Goal: Use online tool/utility: Utilize a website feature to perform a specific function

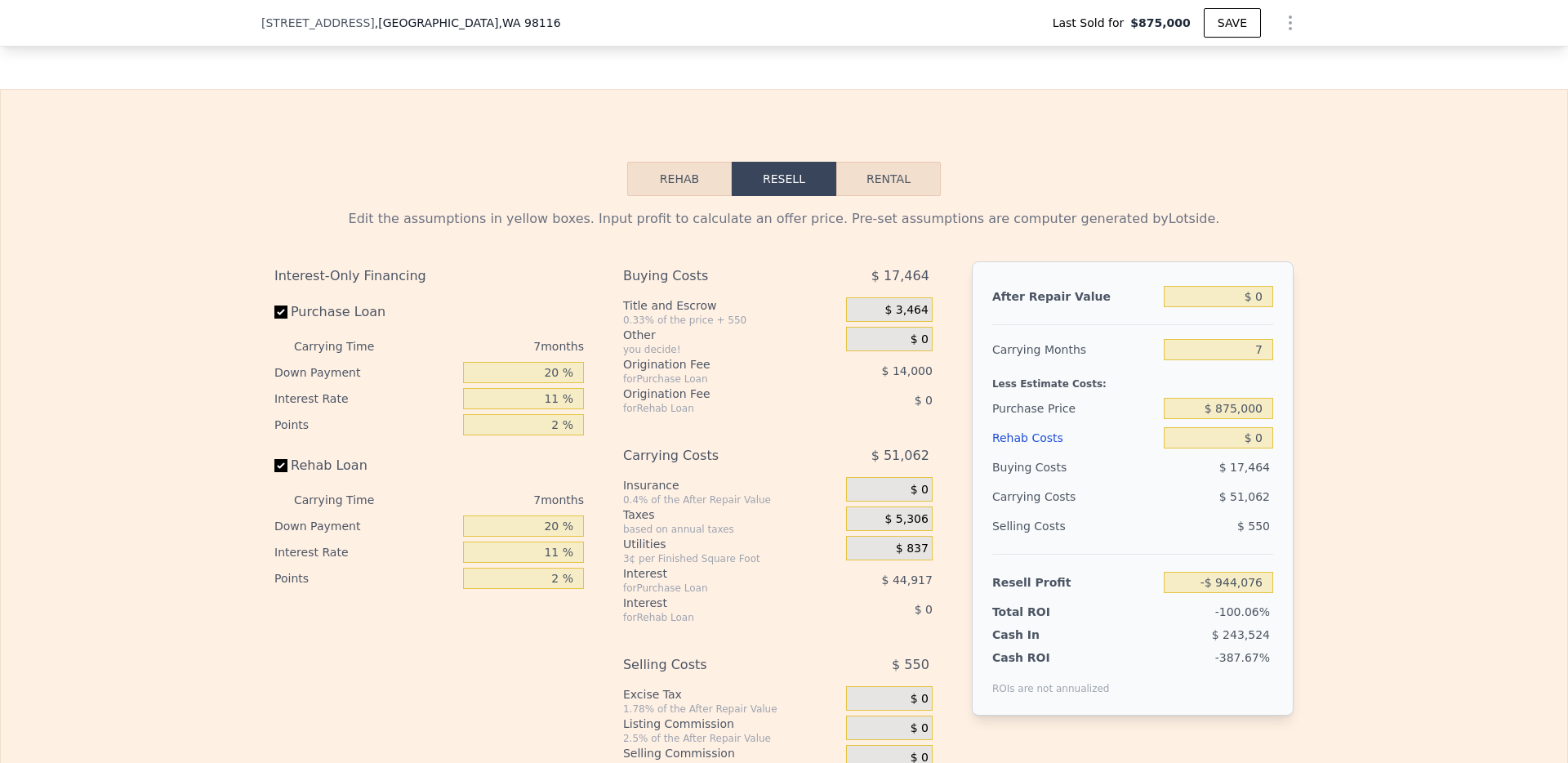
scroll to position [2607, 0]
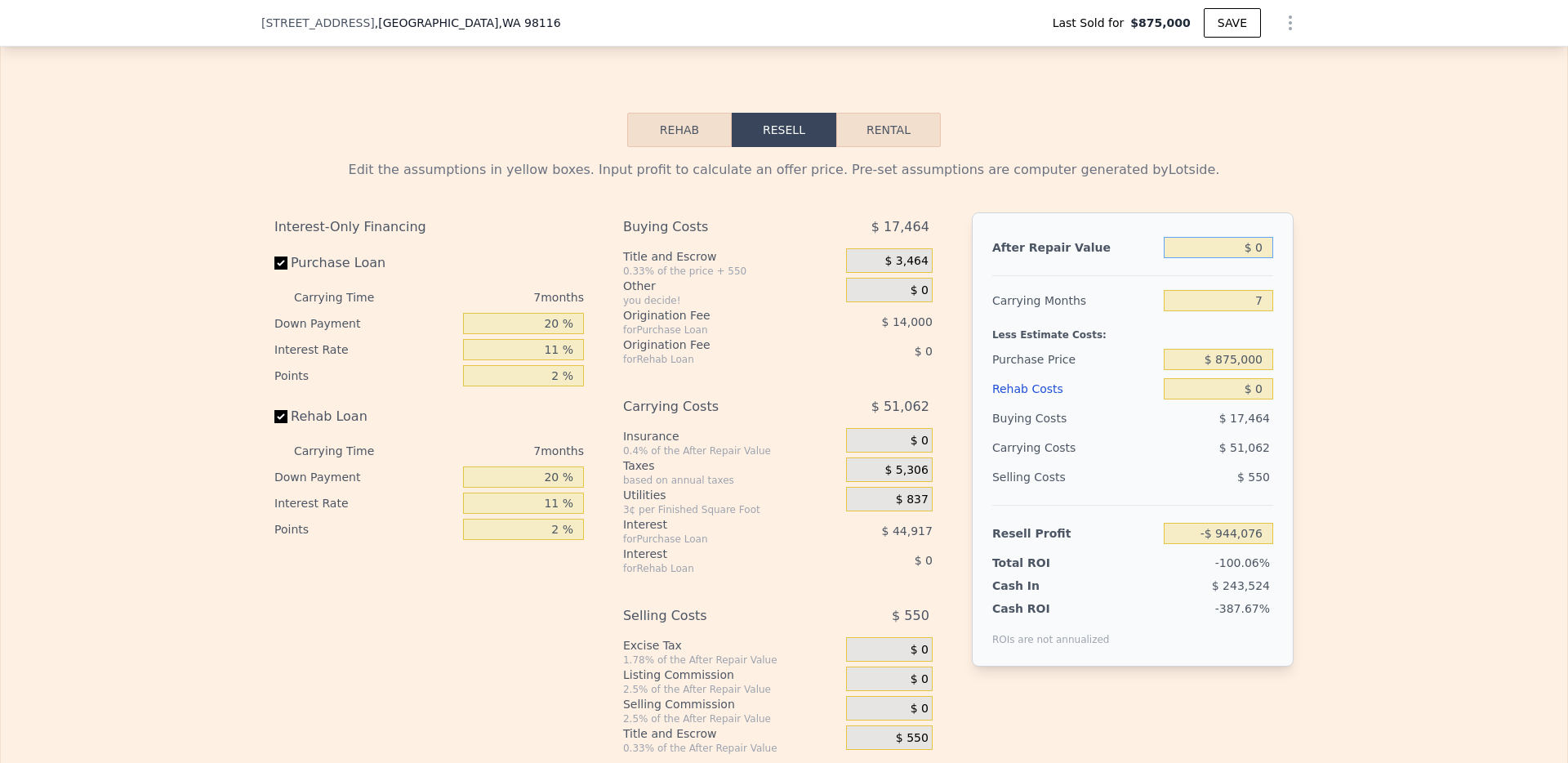
click at [1220, 249] on input "$ 0" at bounding box center [1217, 247] width 109 height 21
type input "$ 14,000"
type input "-$ 931,105"
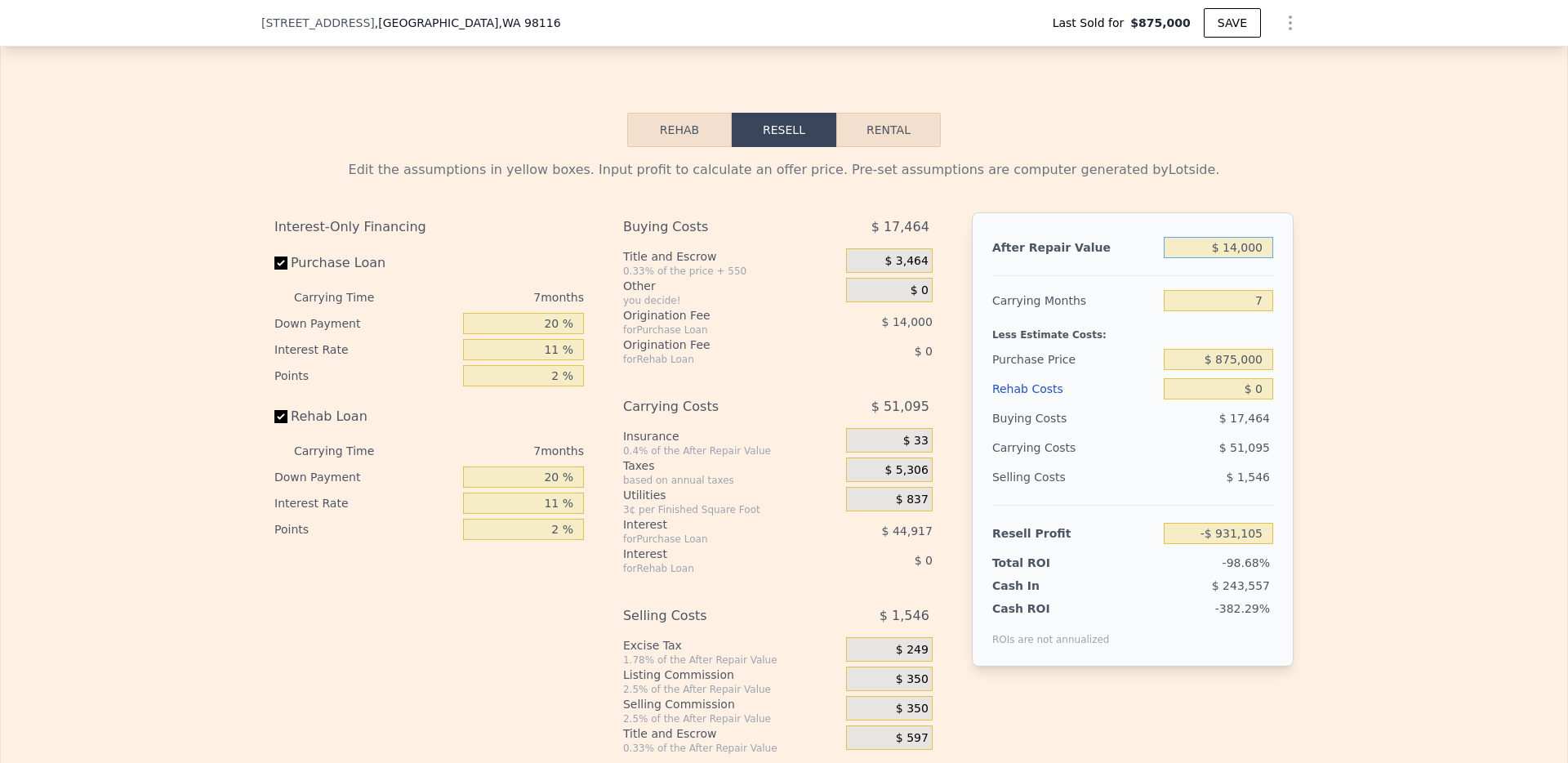
type input "$ 140,000"
type input "-$ 814,361"
type input "$ 1,400,000"
type input "$ 353,075"
type input "$ 1,400,000"
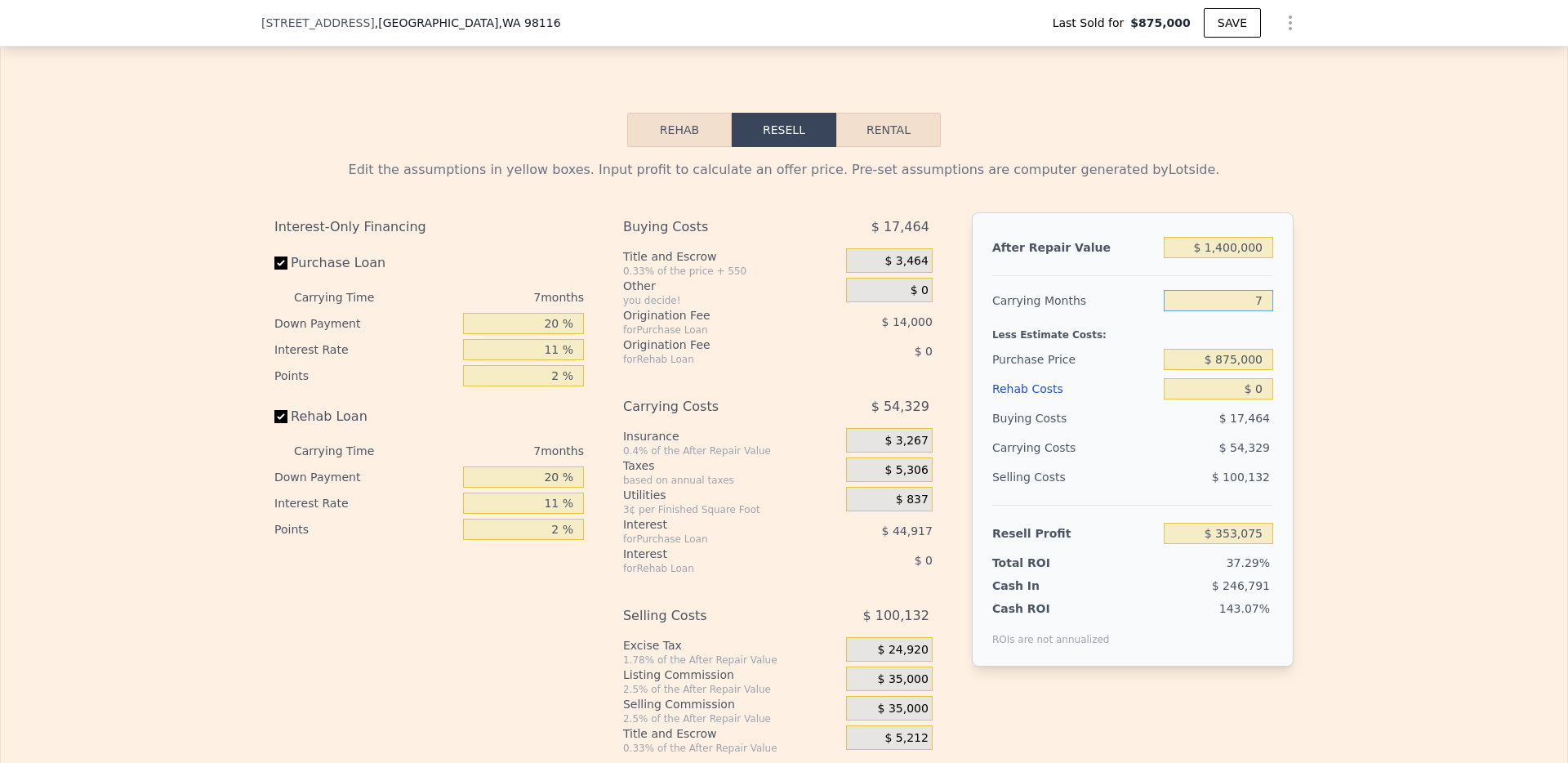
type input "8"
type input "$ 345,314"
type input "$ 335,000"
type input "$ 927,432"
type input "$ 33"
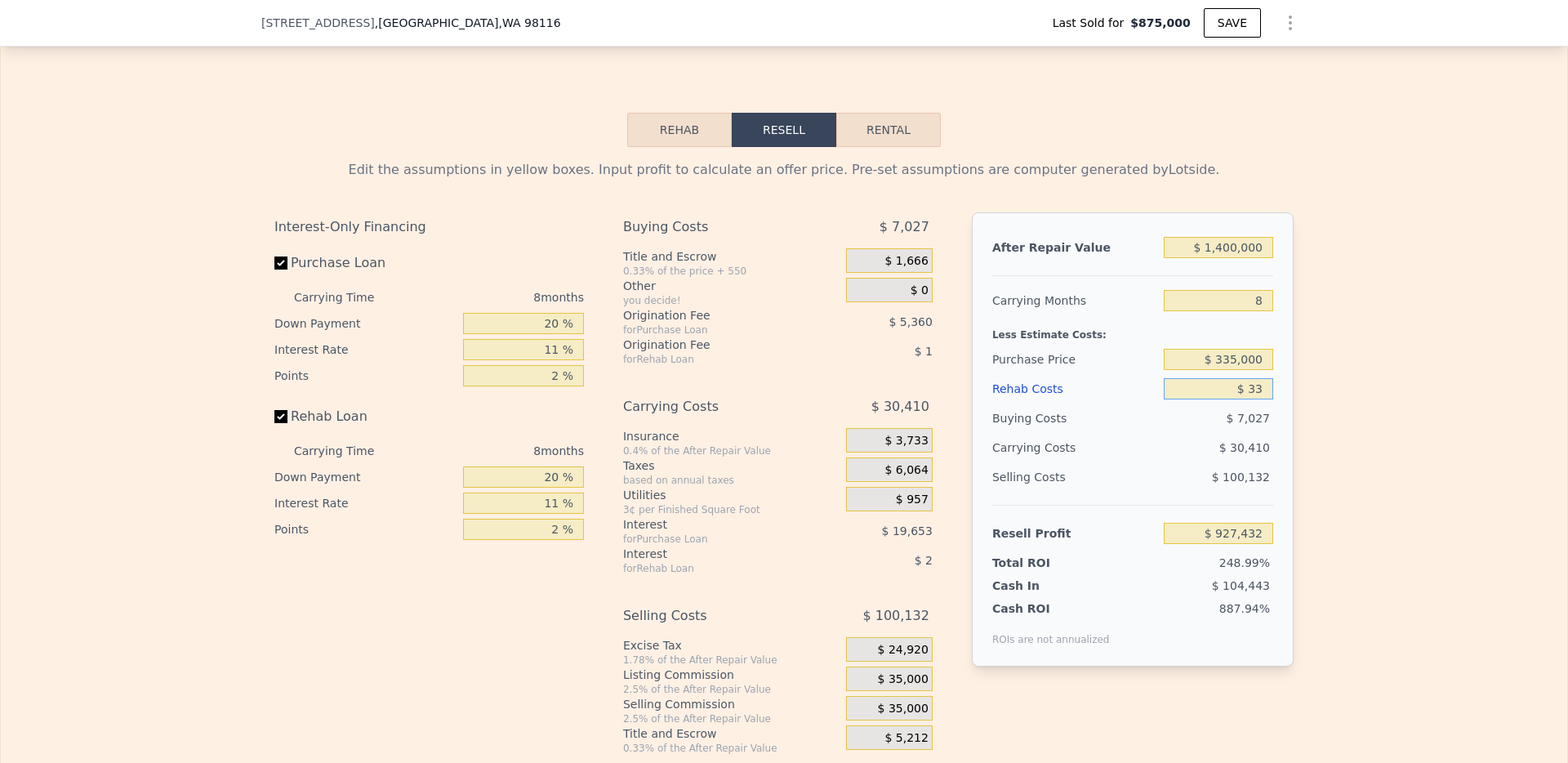
type input "$ 927,398"
type input "$ 335"
type input "$ 927,076"
type input "$ 335,000"
type input "$ 567,416"
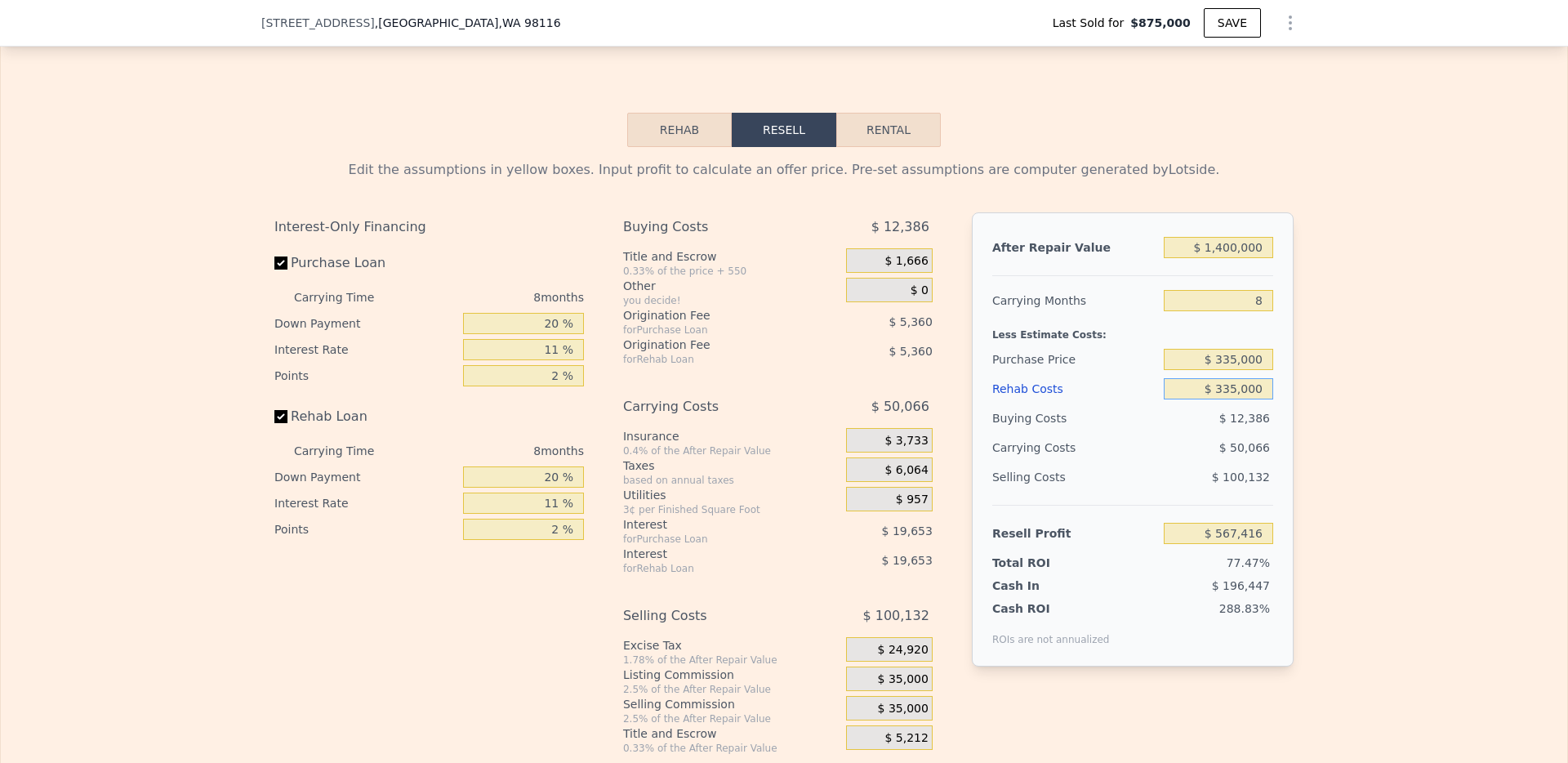
type input "$ 335,000"
click at [1220, 359] on input "$ 335,000" at bounding box center [1217, 359] width 109 height 21
type input "$ 875,000"
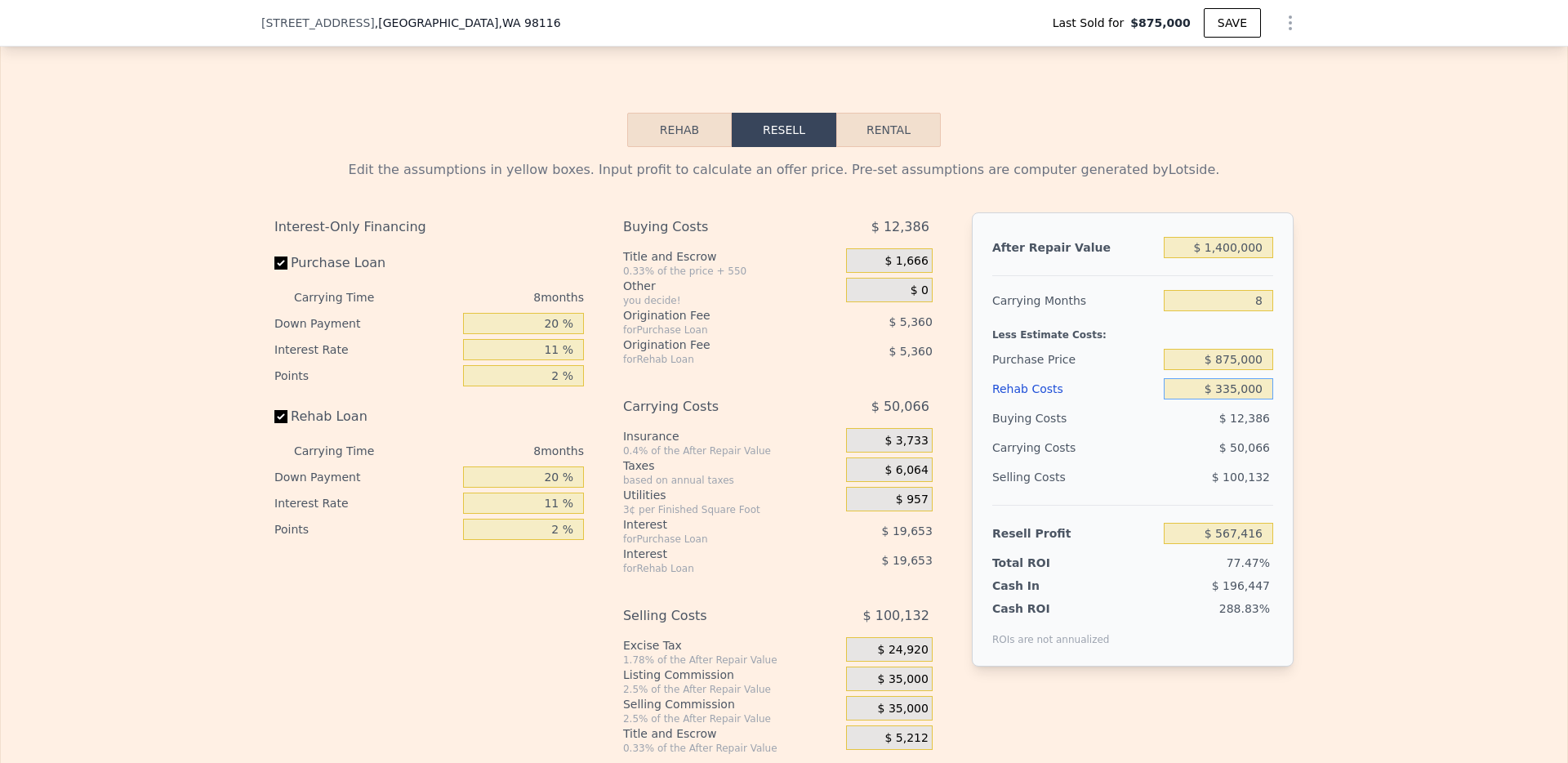
type input "-$ 14,702"
type input "$ 3"
type input "$ 345,311"
type input "$ 345"
type input "$ 344,939"
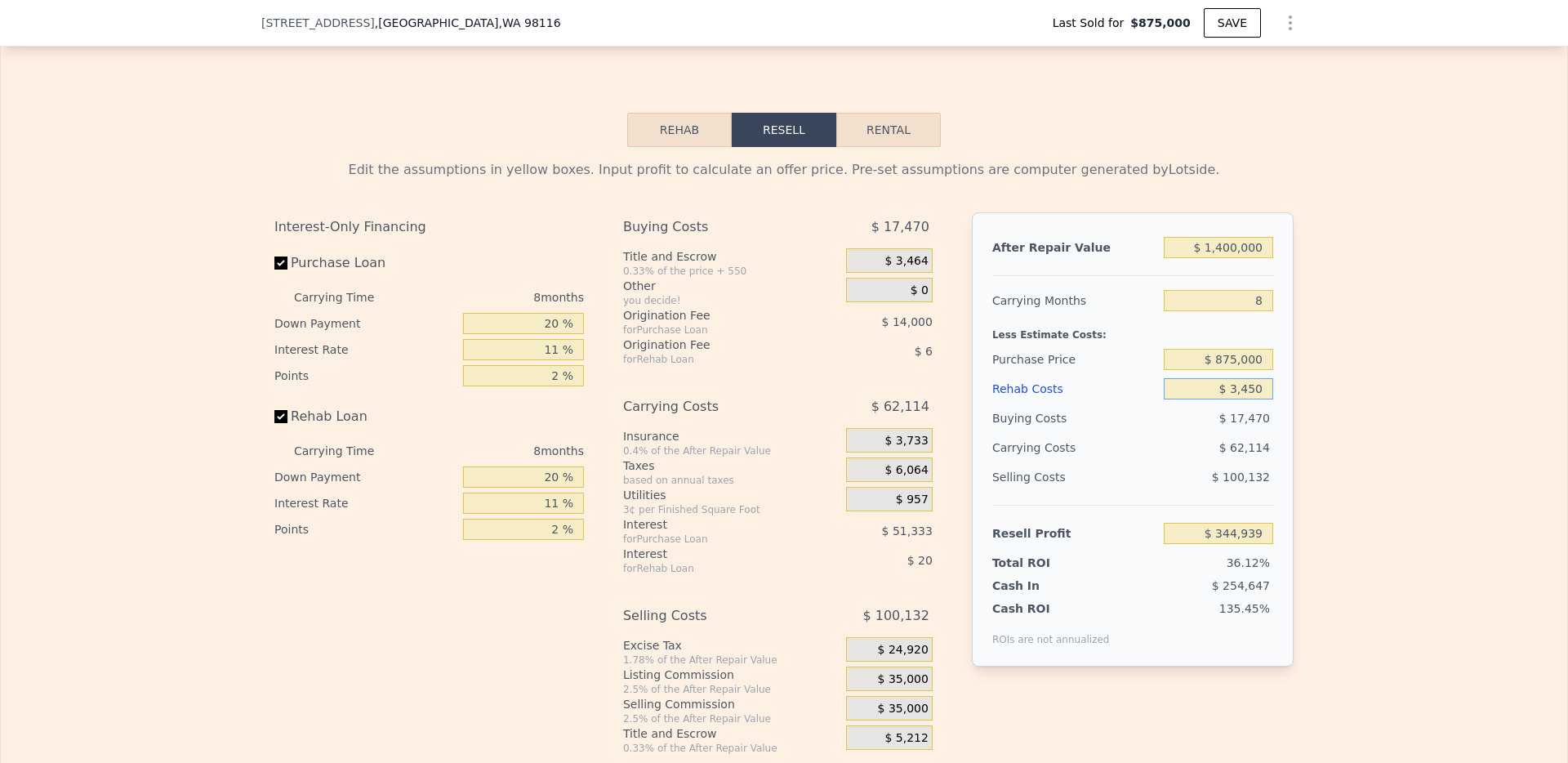
type input "$ 34,500"
type input "$ 308,238"
type input "$ 3"
type input "$ 345,311"
type input "$ 35,000"
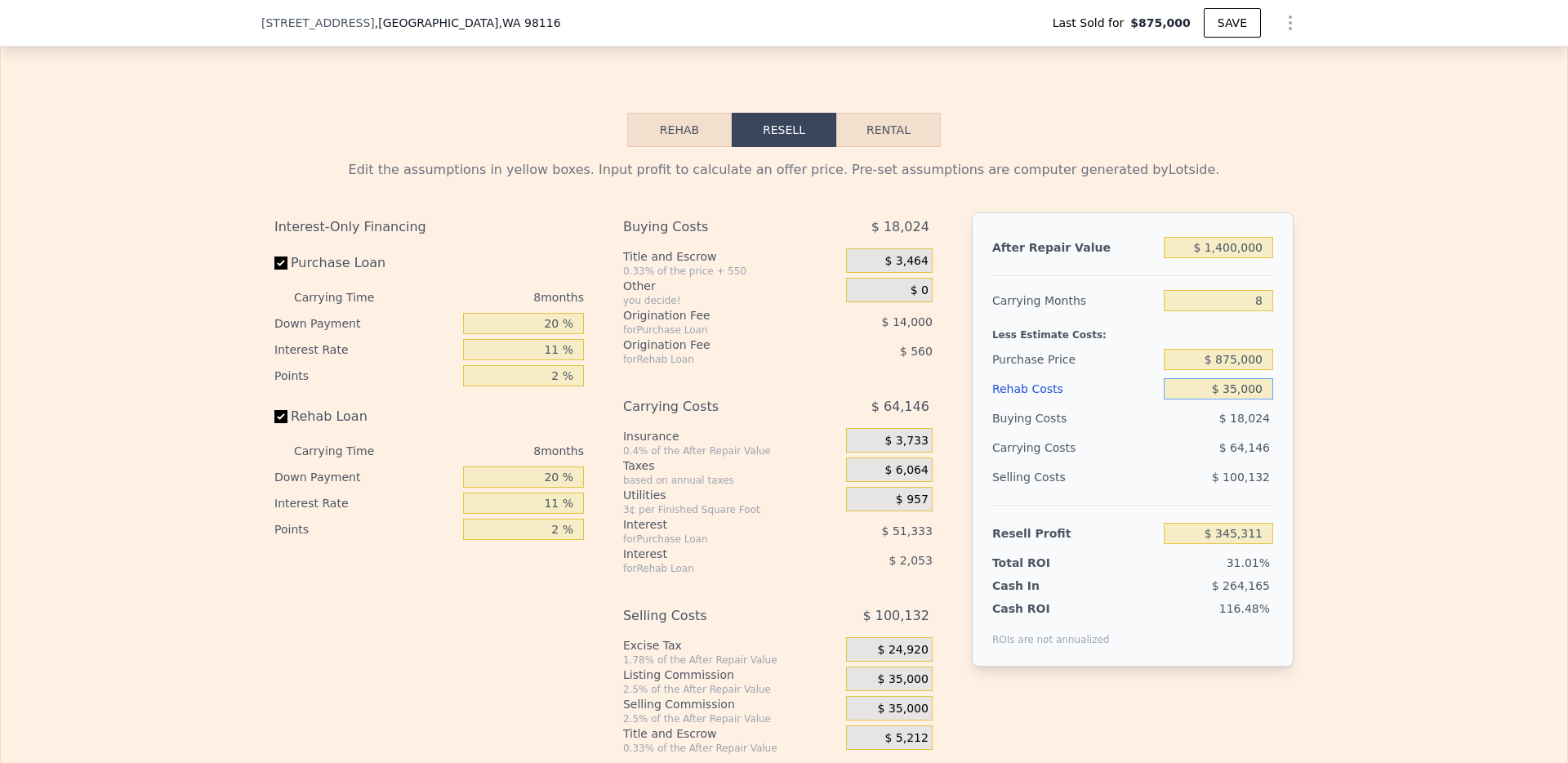
type input "$ 307,698"
type input "$ 350,000"
type input "-$ 30,822"
type input "$ 350,000"
click at [1355, 400] on div "Edit the assumptions in yellow boxes. Input profit to calculate an offer price.…" at bounding box center [784, 450] width 1566 height 607
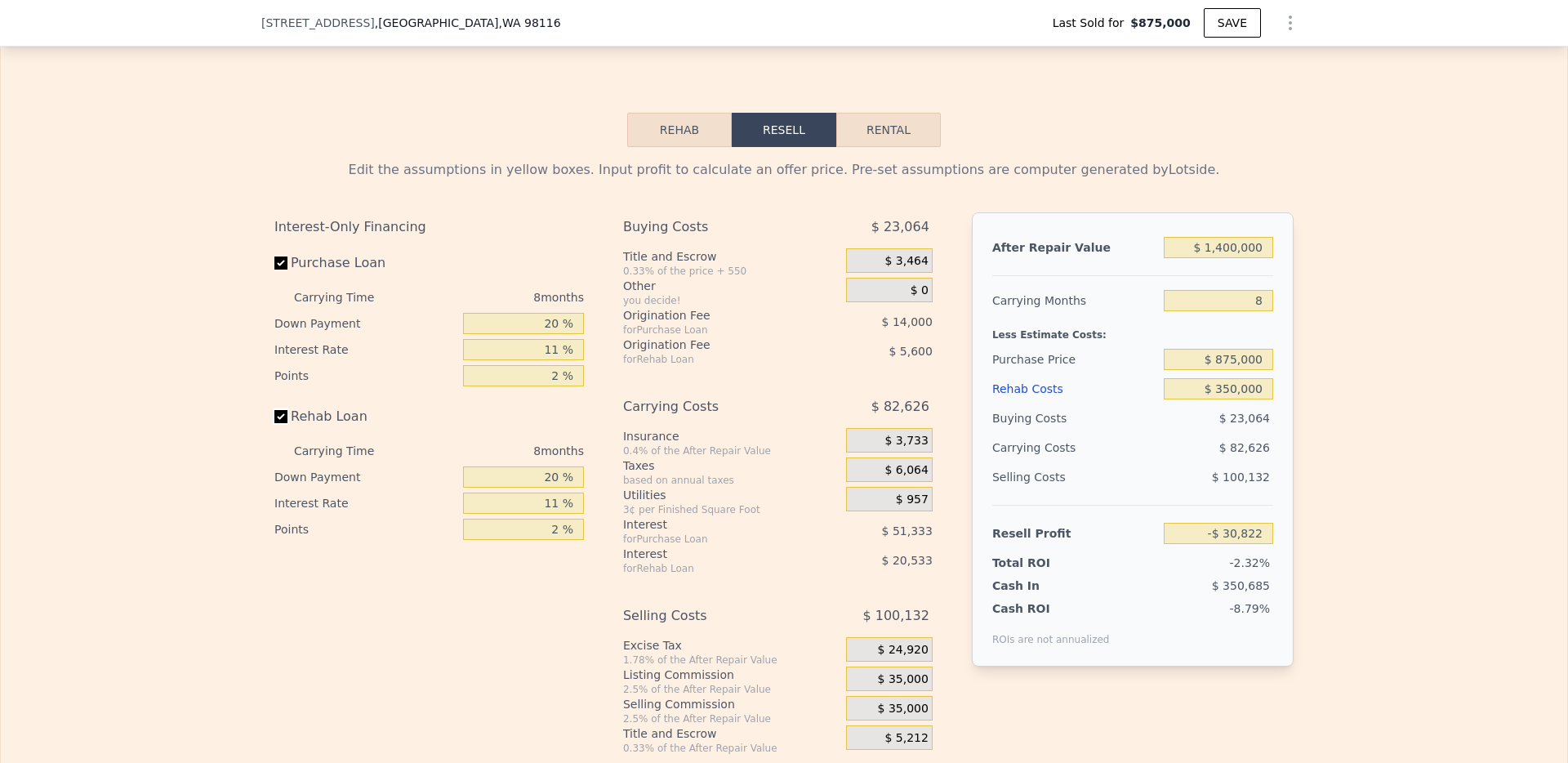
click at [279, 420] on input "Rehab Loan" at bounding box center [280, 416] width 13 height 13
checkbox input "false"
type input "-$ 4,686"
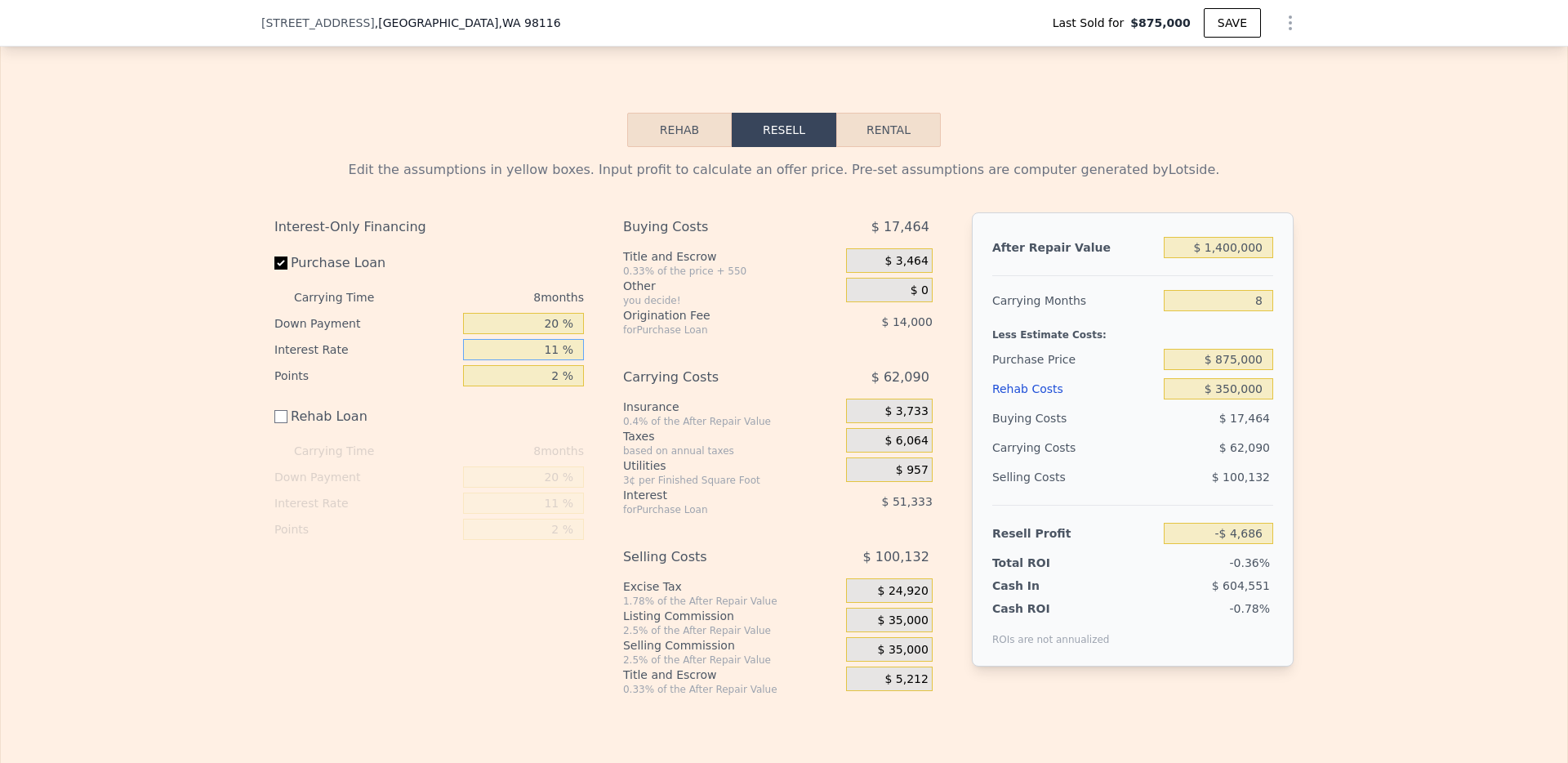
click at [500, 344] on input "11 %" at bounding box center [523, 349] width 121 height 21
type input "6.5 %"
type input "$ 16,314"
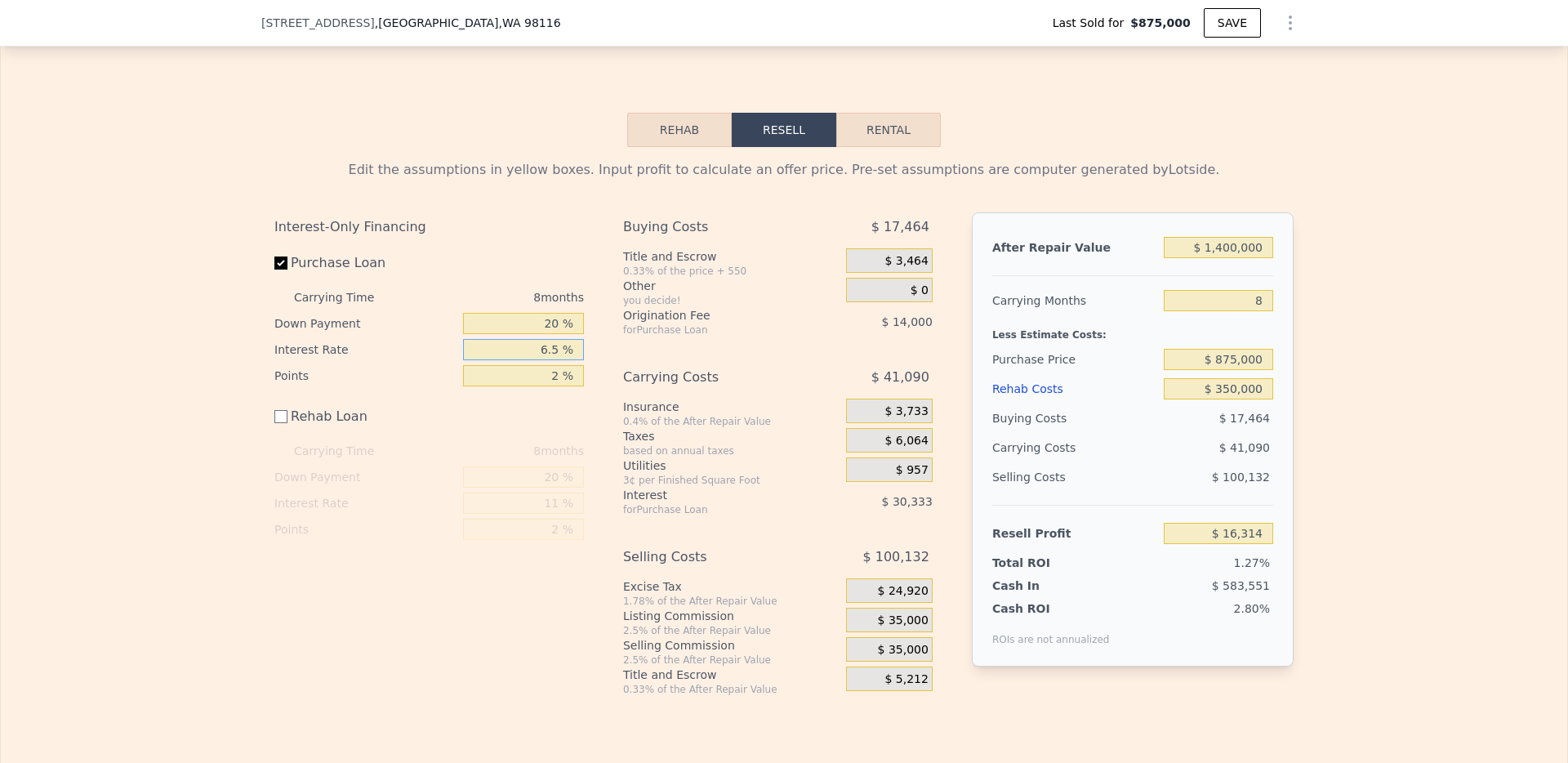
type input "6.5 %"
drag, startPoint x: 535, startPoint y: 378, endPoint x: 607, endPoint y: 380, distance: 72.0
click at [607, 380] on div "Interest-Only Financing Purchase Loan Carrying Time 8 months Down Payment 20 % …" at bounding box center [784, 454] width 1019 height 484
type input "0 %"
type input "$ 30,314"
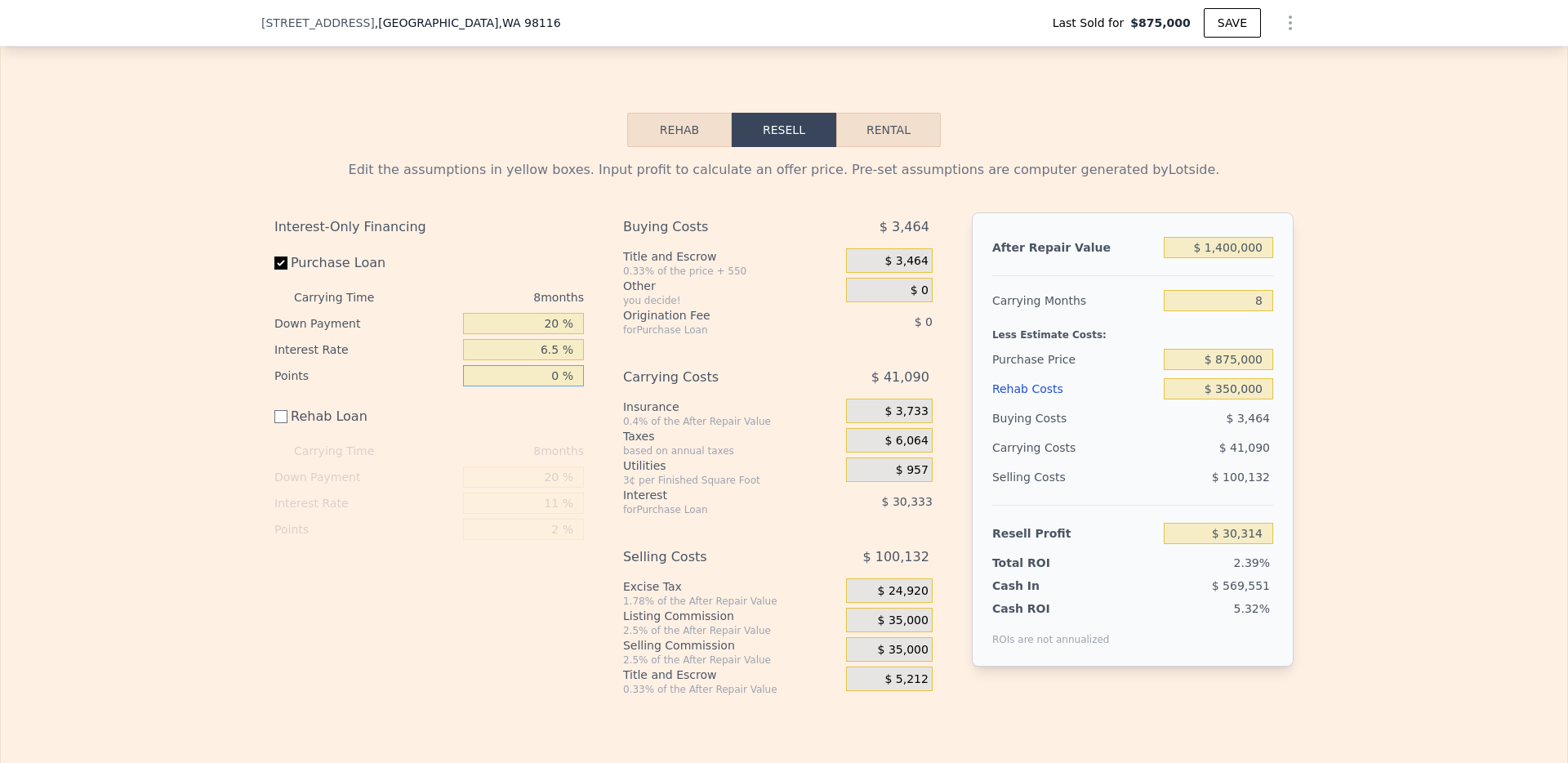
type input "0 %"
click at [495, 409] on div "Rehab Loan" at bounding box center [429, 420] width 309 height 36
click at [537, 323] on input "20 %" at bounding box center [523, 323] width 121 height 21
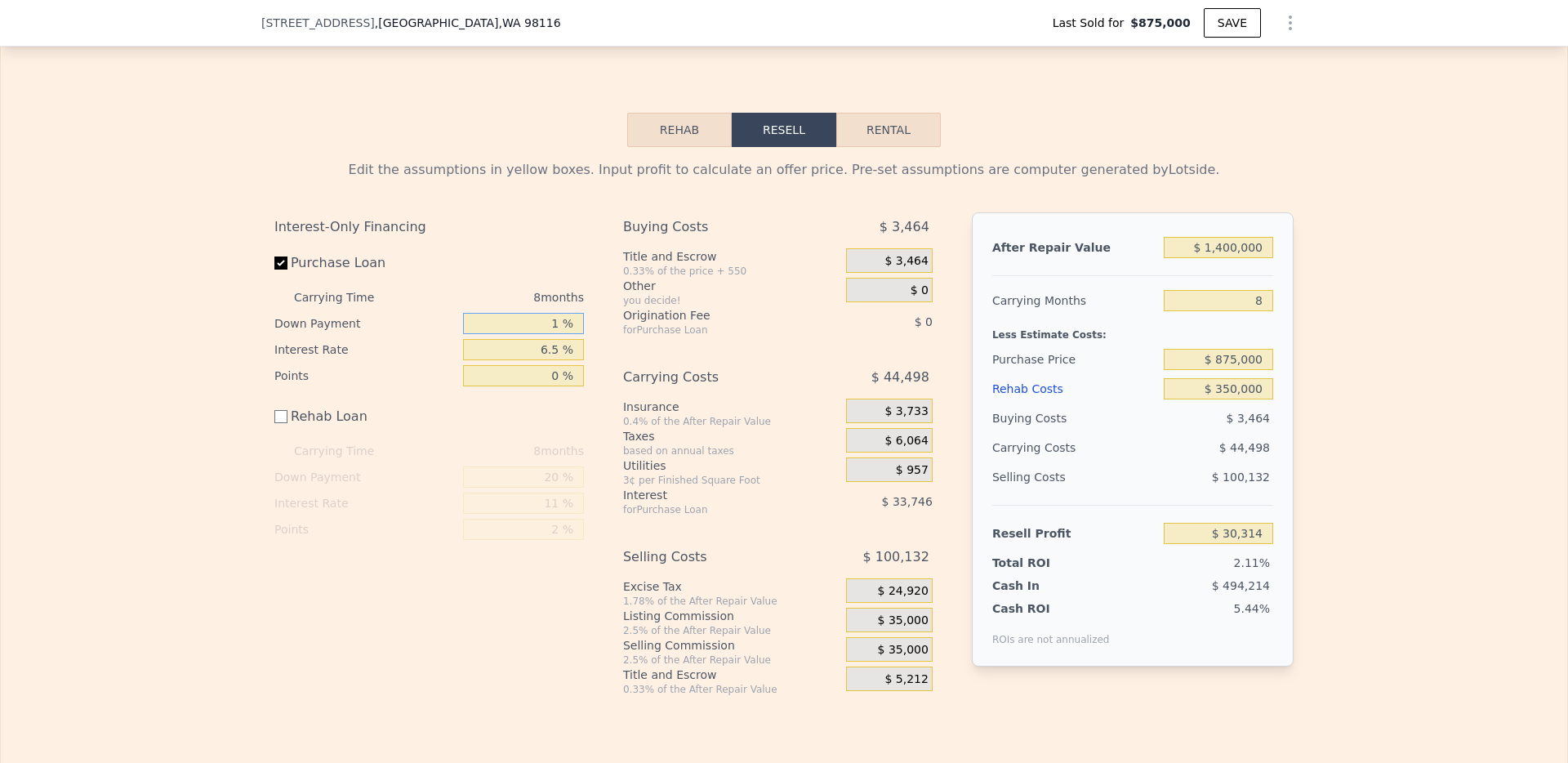
type input "11 %"
type input "$ 26,906"
type input "11 %"
click at [588, 432] on div "Interest-Only Financing Purchase Loan Carrying Time 8 months Down Payment 11 % …" at bounding box center [435, 454] width 322 height 484
click at [830, 363] on div "$ 44,498" at bounding box center [871, 377] width 121 height 29
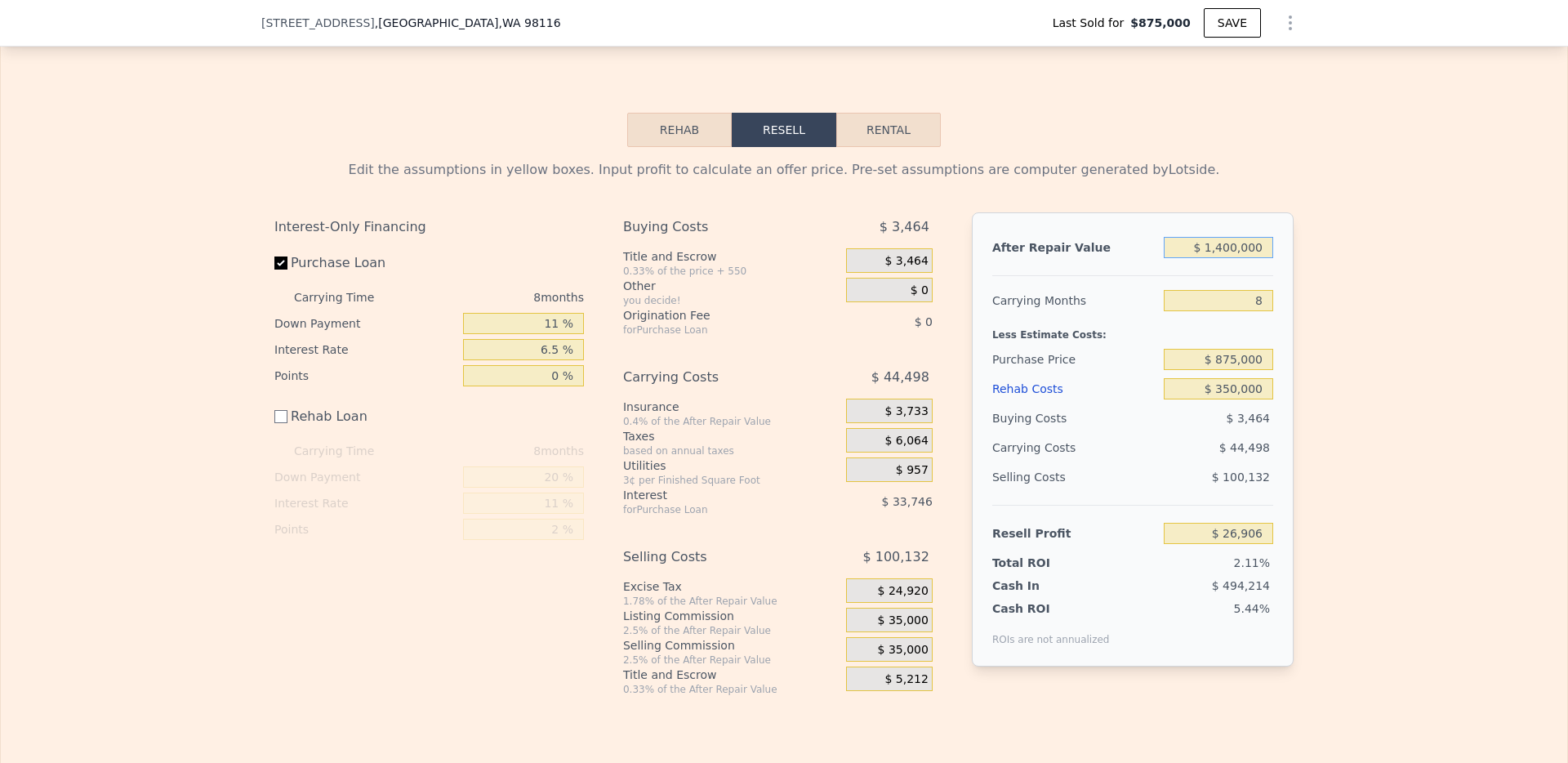
drag, startPoint x: 1218, startPoint y: 247, endPoint x: 1229, endPoint y: 247, distance: 11.0
click at [1229, 247] on input "$ 1,400,000" at bounding box center [1217, 247] width 109 height 21
type input "$ 13,750,000"
type input "$ 11,465,516"
type input "$ 1,375,000"
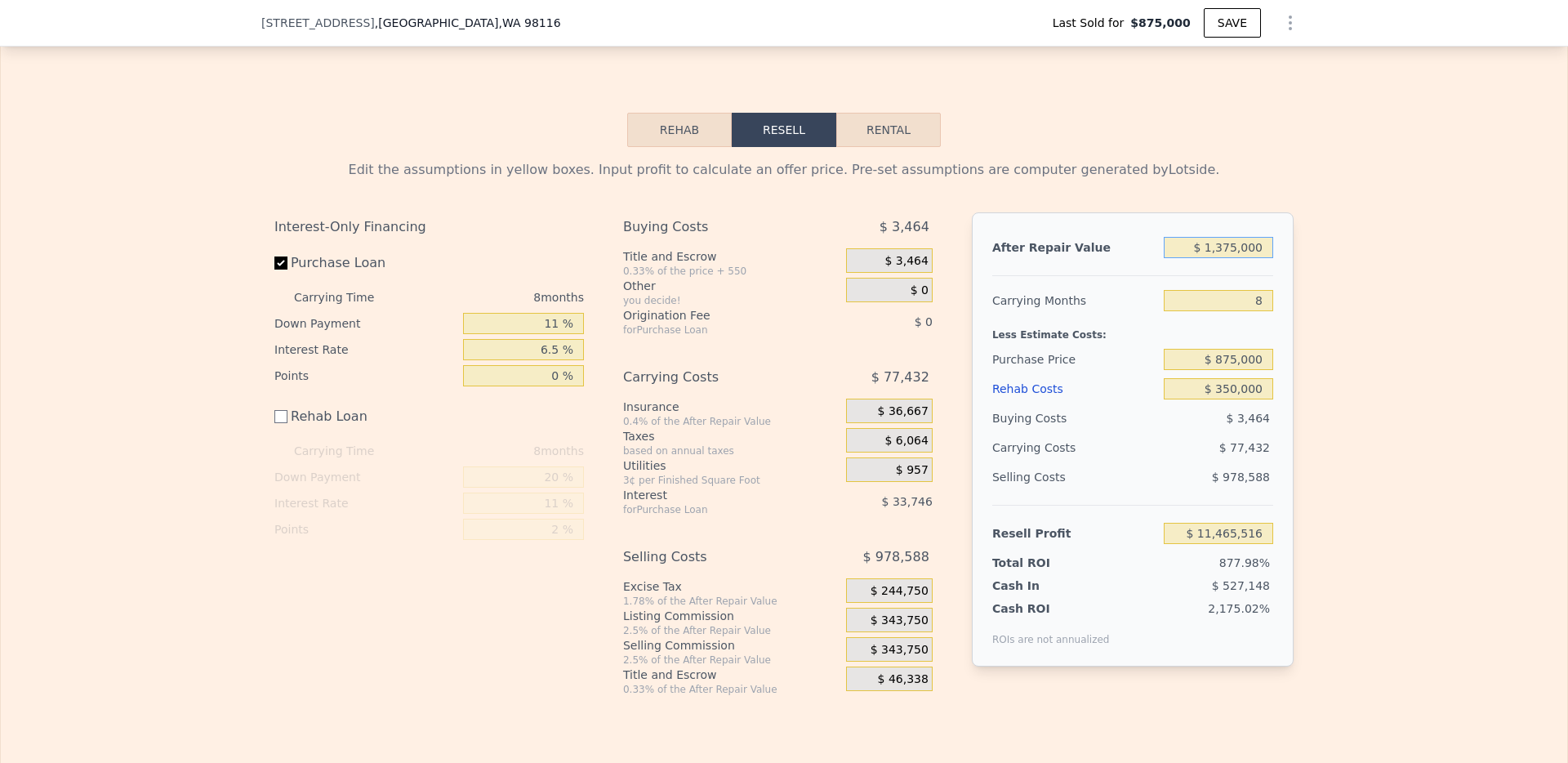
type input "$ 3,750"
click at [1360, 300] on div "Edit the assumptions in yellow boxes. Input profit to calculate an offer price.…" at bounding box center [784, 421] width 1566 height 549
click at [1236, 248] on input "$ 1,375,000" at bounding box center [1217, 247] width 109 height 21
type input "$ 1,370,000"
type input "-$ 880"
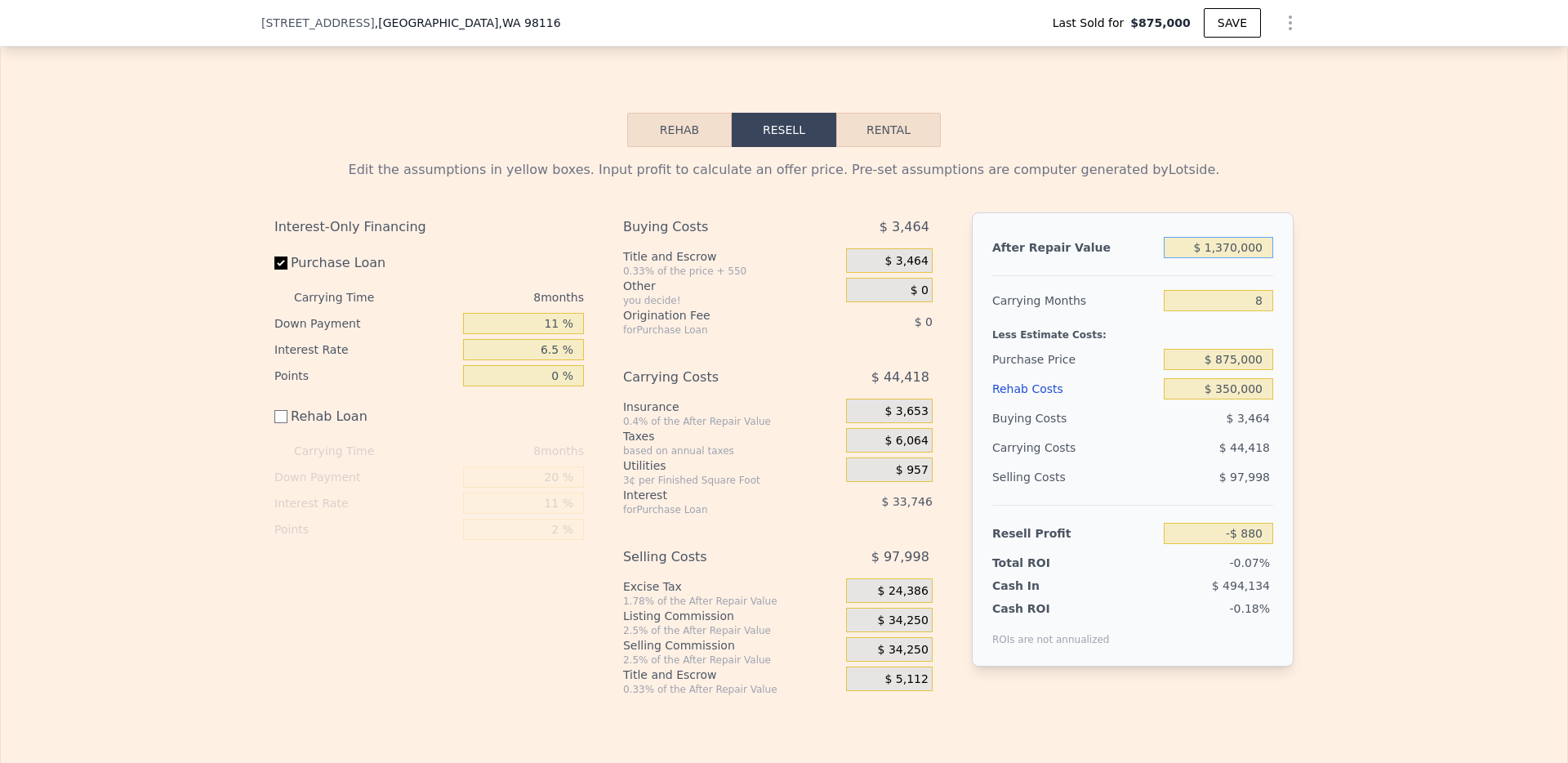
click at [1237, 248] on input "$ 1,370,000" at bounding box center [1217, 247] width 109 height 21
type input "$ 1,371,000"
type input "$ 46"
click at [1321, 246] on div "Edit the assumptions in yellow boxes. Input profit to calculate an offer price.…" at bounding box center [784, 421] width 1566 height 549
click at [1230, 247] on input "$ 1,371,000" at bounding box center [1217, 247] width 109 height 21
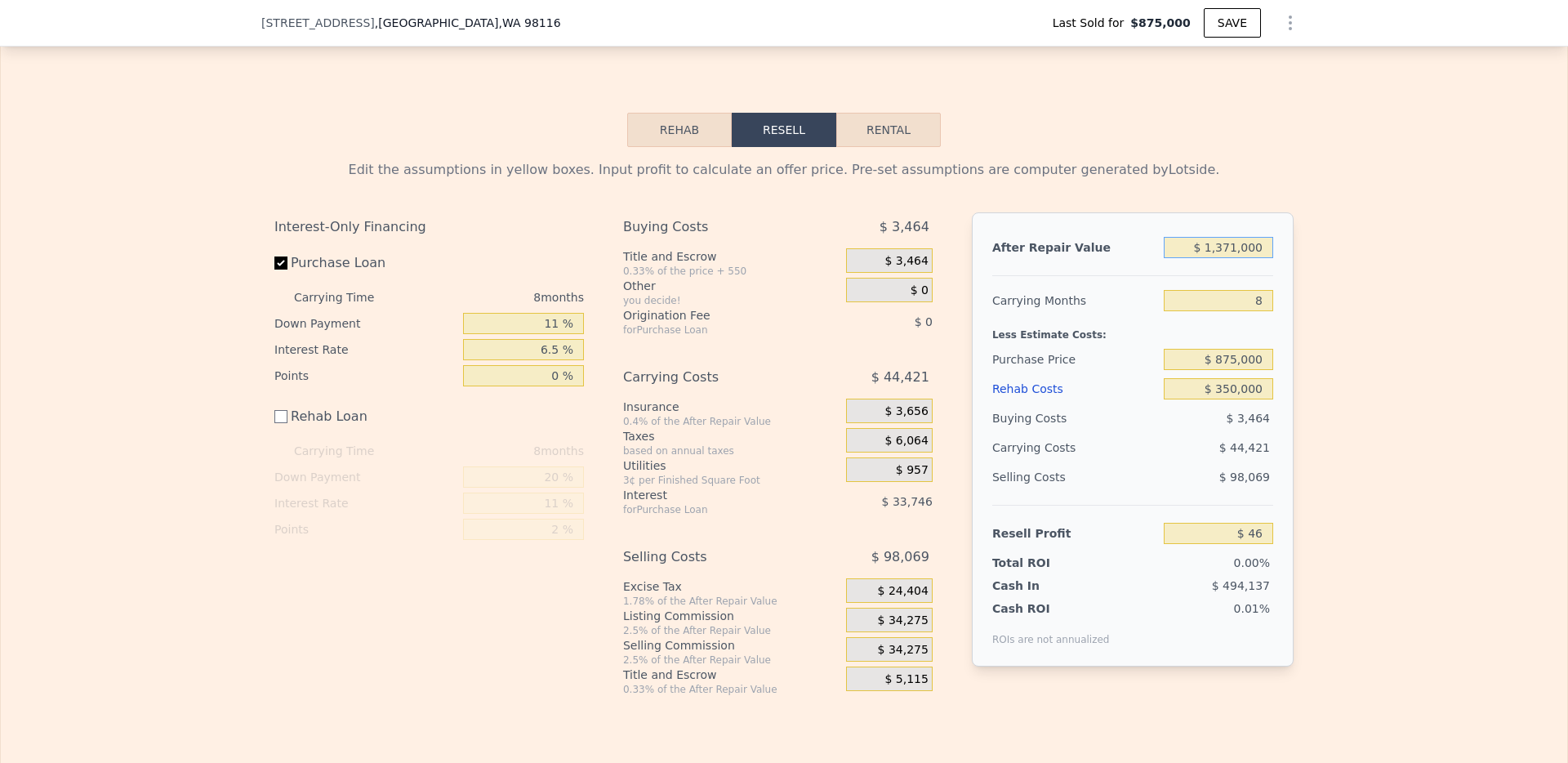
click at [1230, 247] on input "$ 1,371,000" at bounding box center [1217, 247] width 109 height 21
type input "$ 13"
type input "-$ 1,269,766"
type input "$ 1,395"
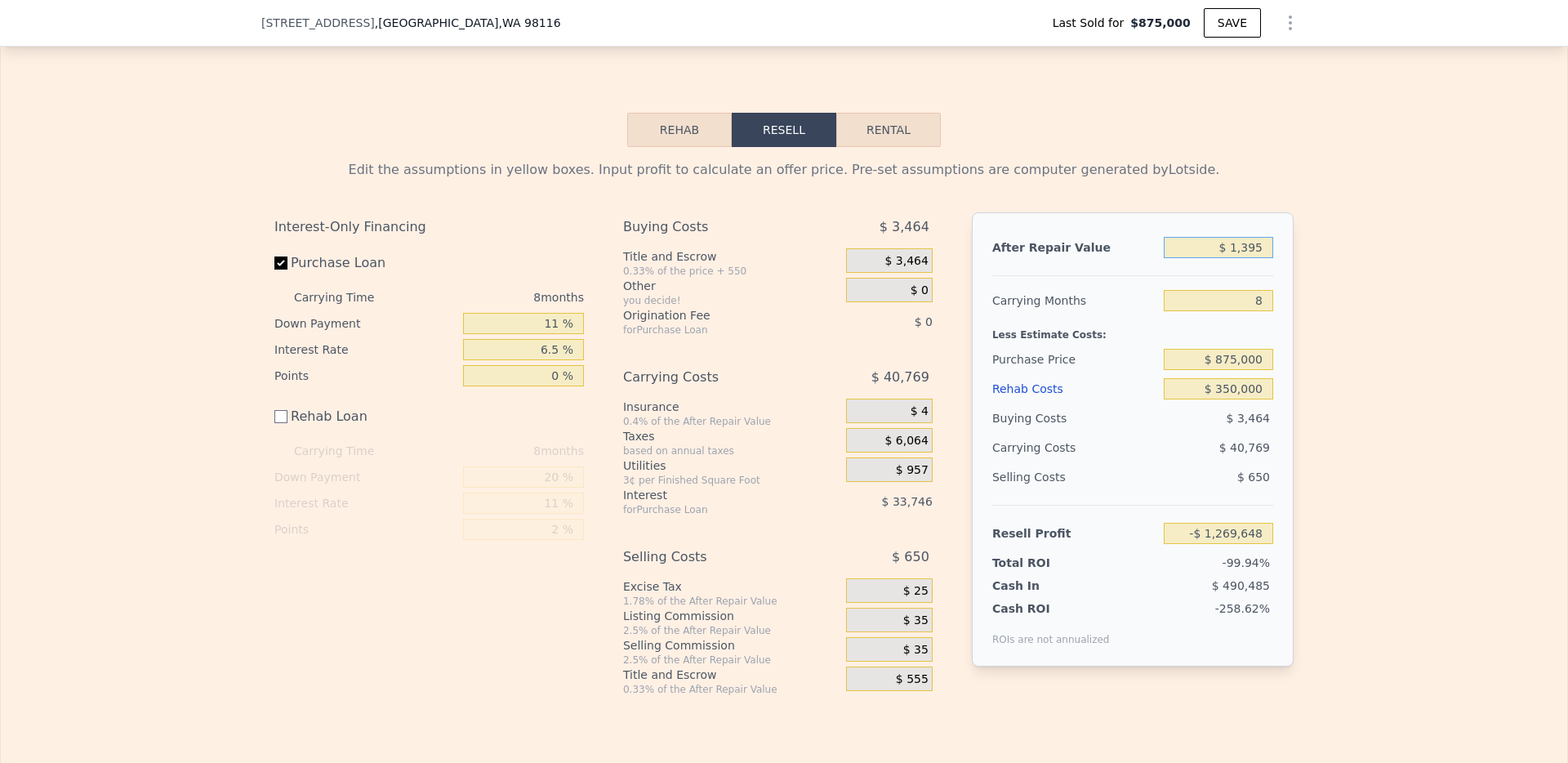
type input "-$ 1,268,488"
type input "$ 1,395,000"
type input "$ 22,275"
type input "$ 1,395,000"
click at [1366, 262] on div "Edit the assumptions in yellow boxes. Input profit to calculate an offer price.…" at bounding box center [784, 421] width 1566 height 549
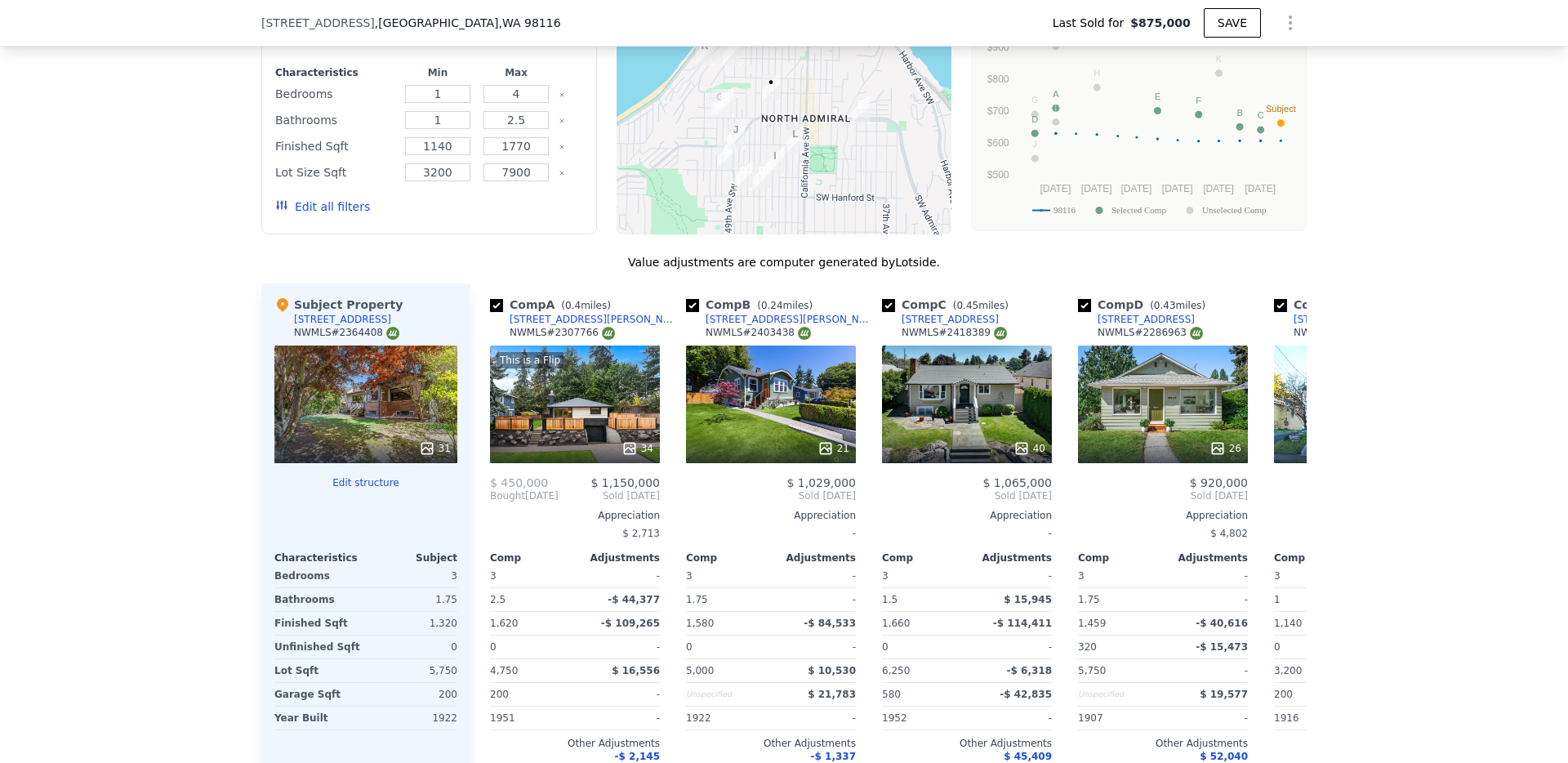
scroll to position [2322, 0]
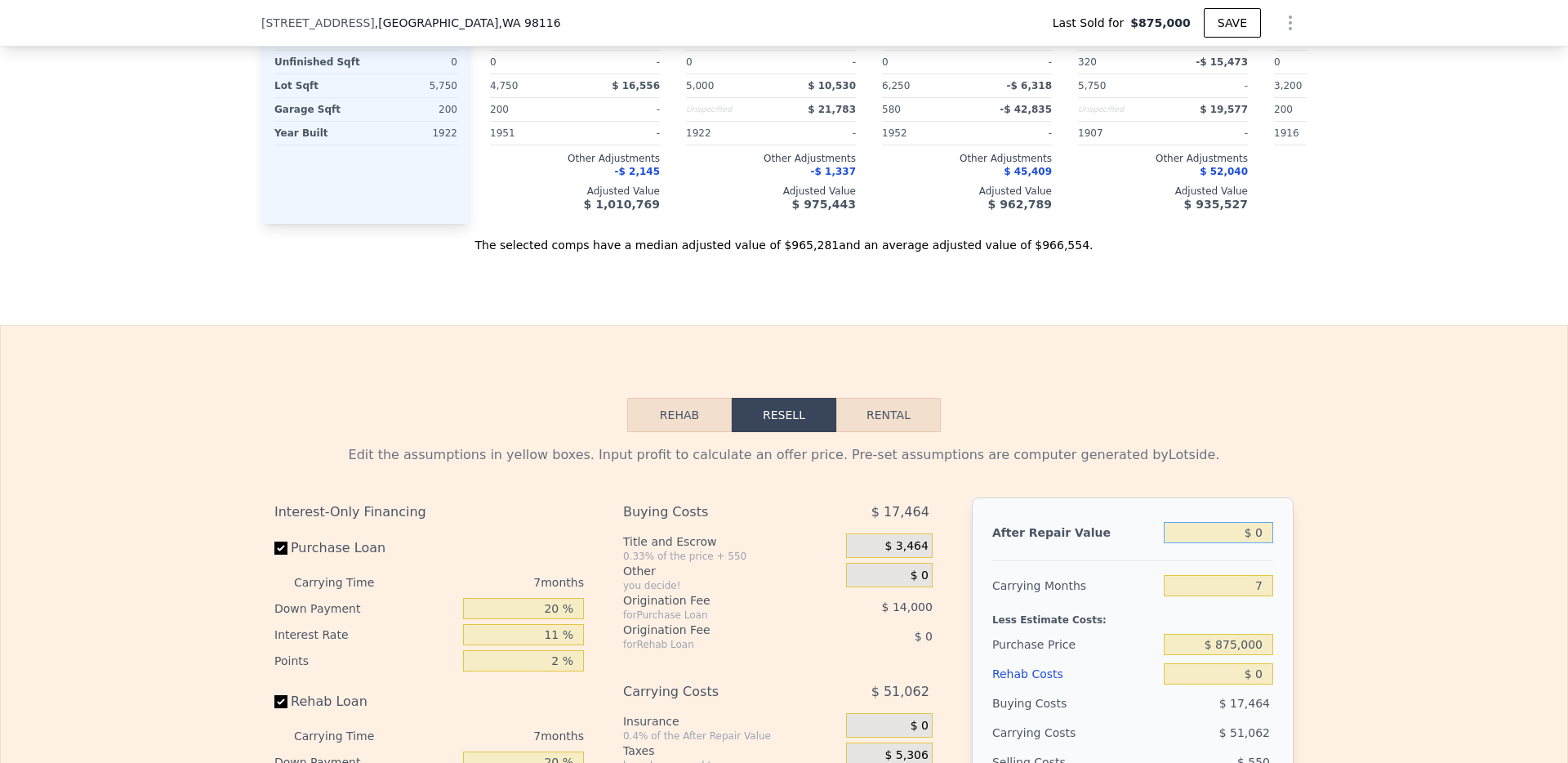
click at [1179, 535] on input "$ 0" at bounding box center [1217, 532] width 109 height 21
type input "$ 1,495"
type input "-$ 942,690"
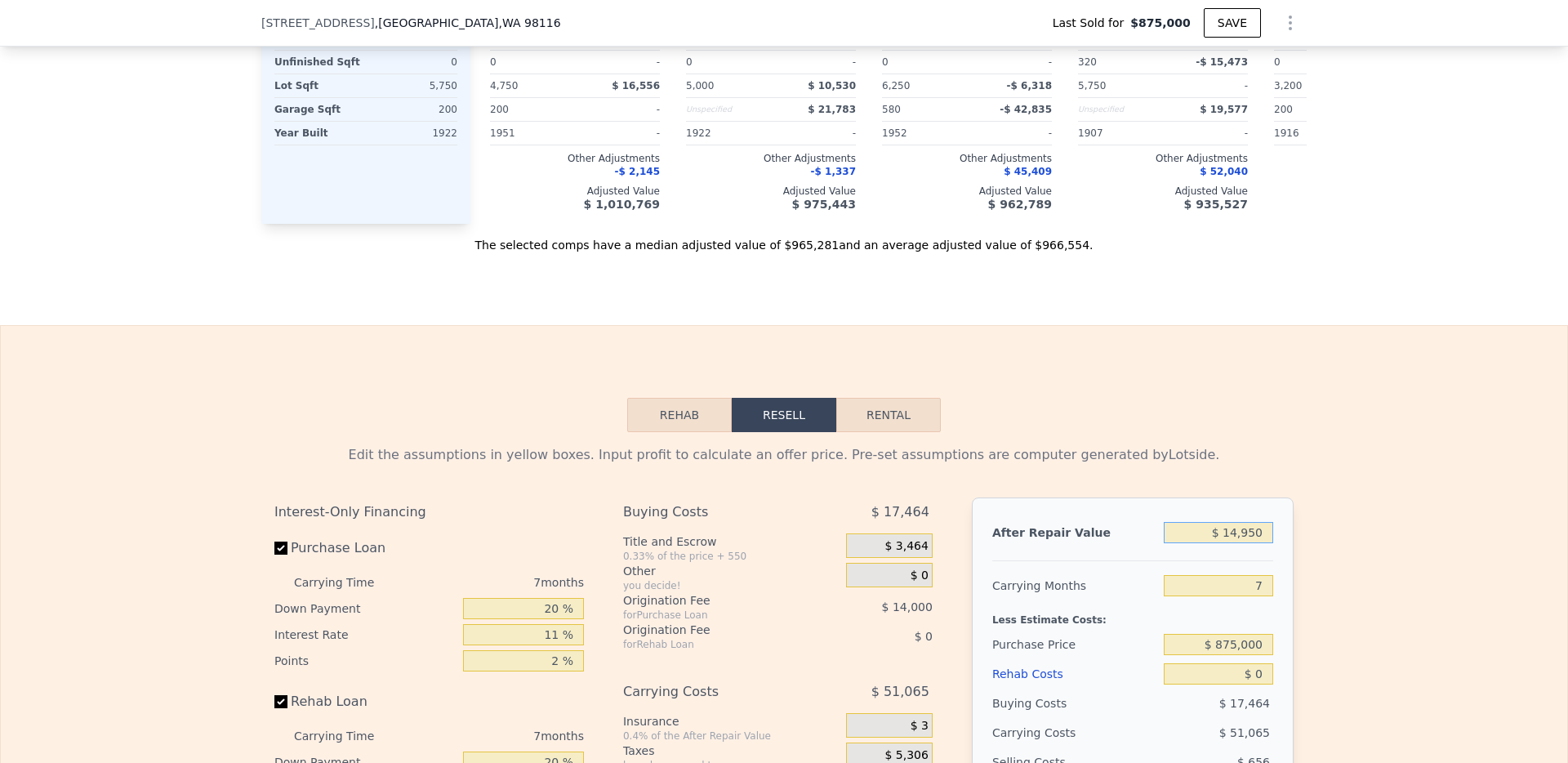
type input "$ 149,500"
type input "-$ 805,560"
type input "$ 14"
type input "-$ 944,062"
type input "$ 1"
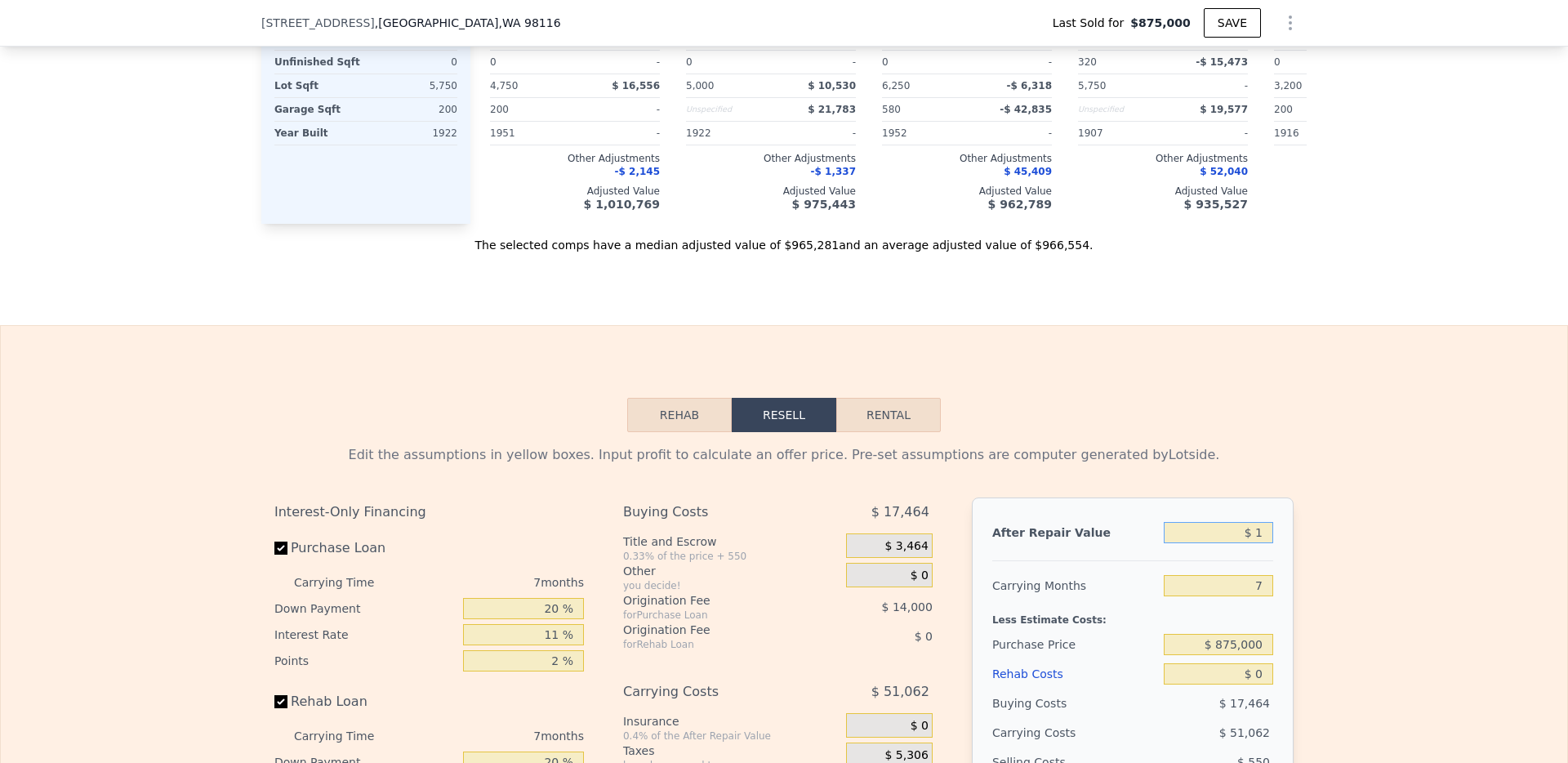
type input "-$ 944,075"
type input "$ 14,000"
type input "-$ 931,105"
type input "$ 140,000"
type input "-$ 814,361"
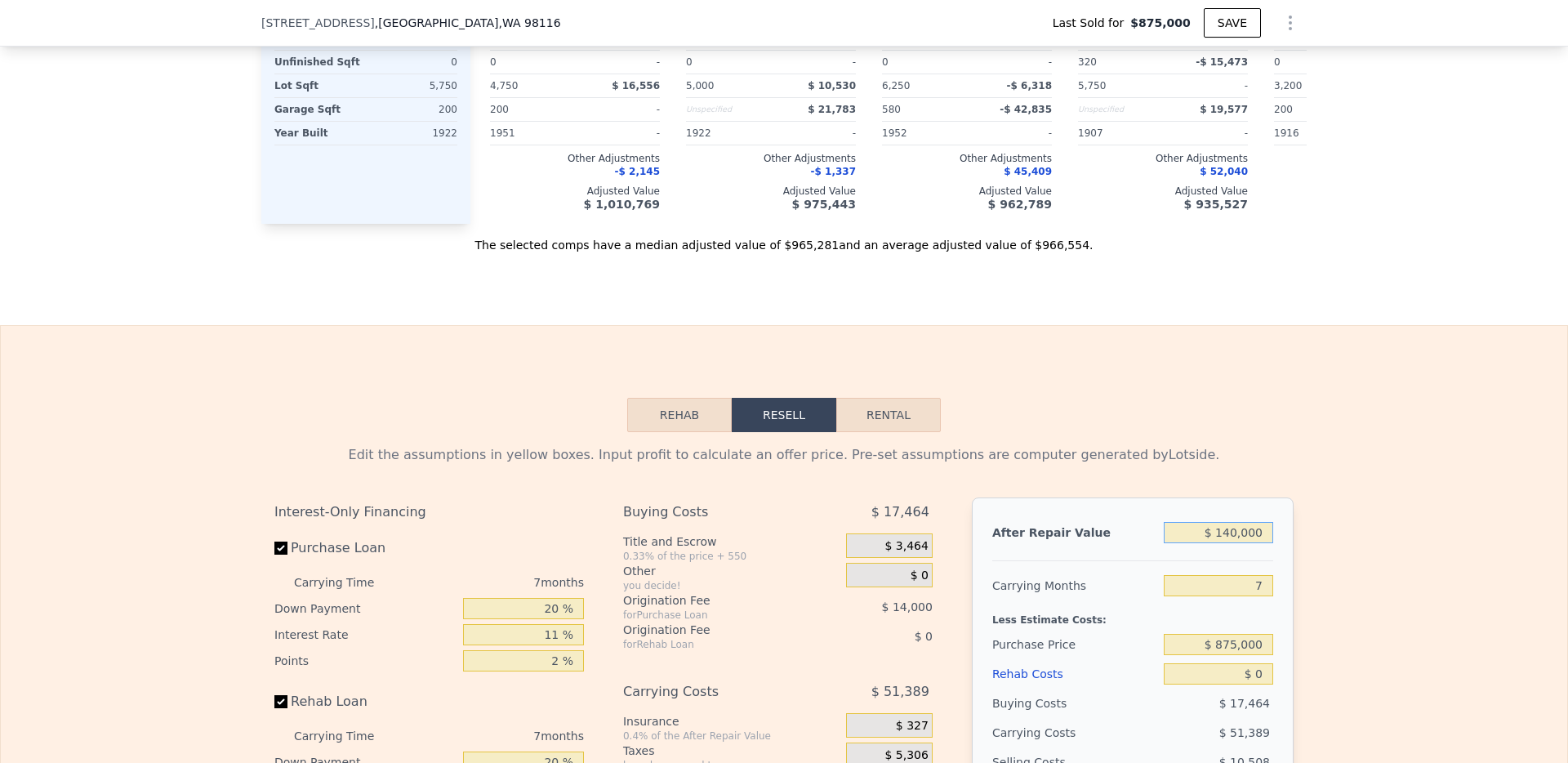
type input "$ 1,400,000"
type input "$ 353,075"
type input "$ 1,400,000"
type input "8"
type input "$ 345,314"
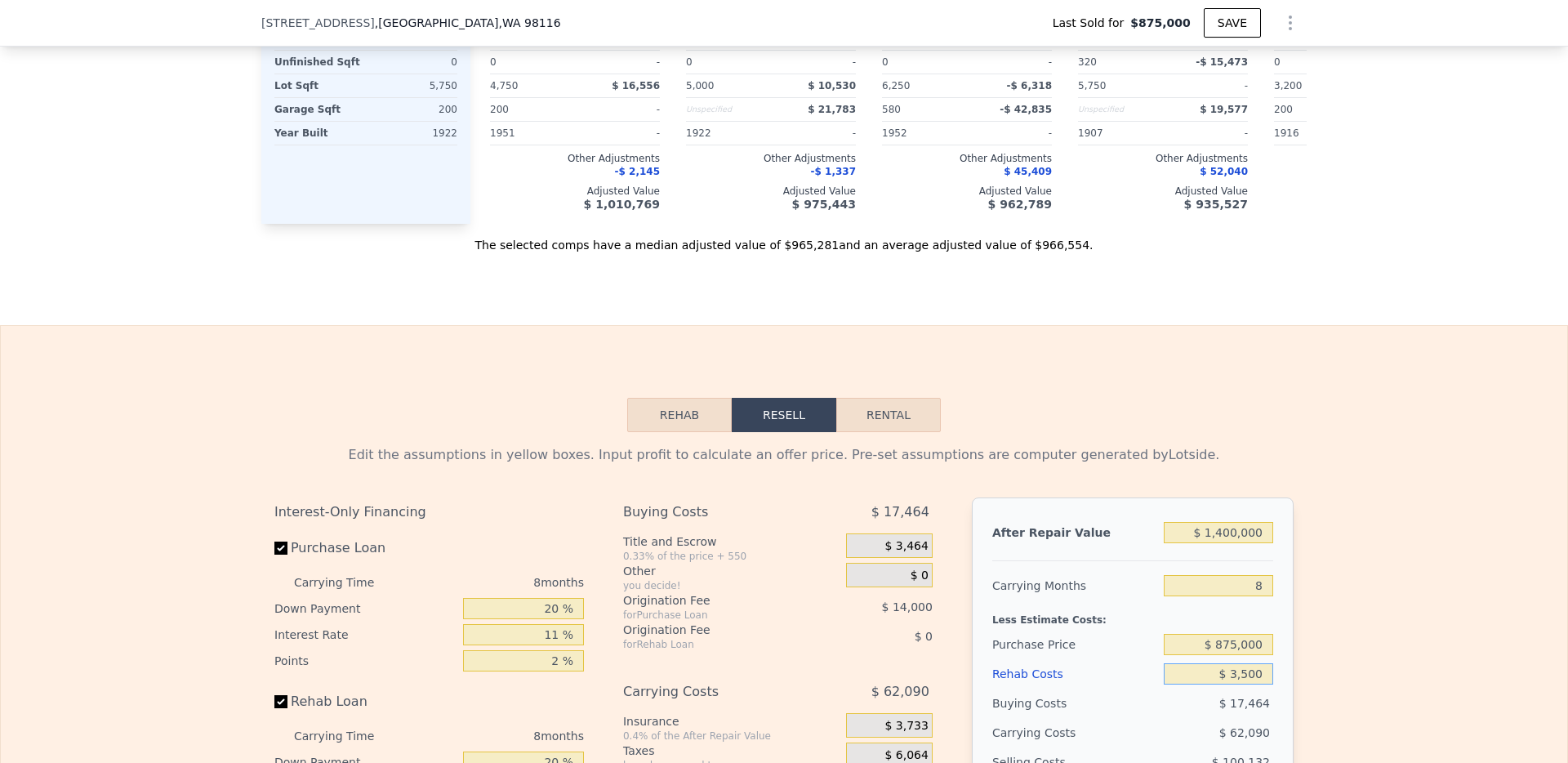
type input "$ 35,000"
type input "$ 307,698"
type input "$ 350,000"
type input "-$ 30,822"
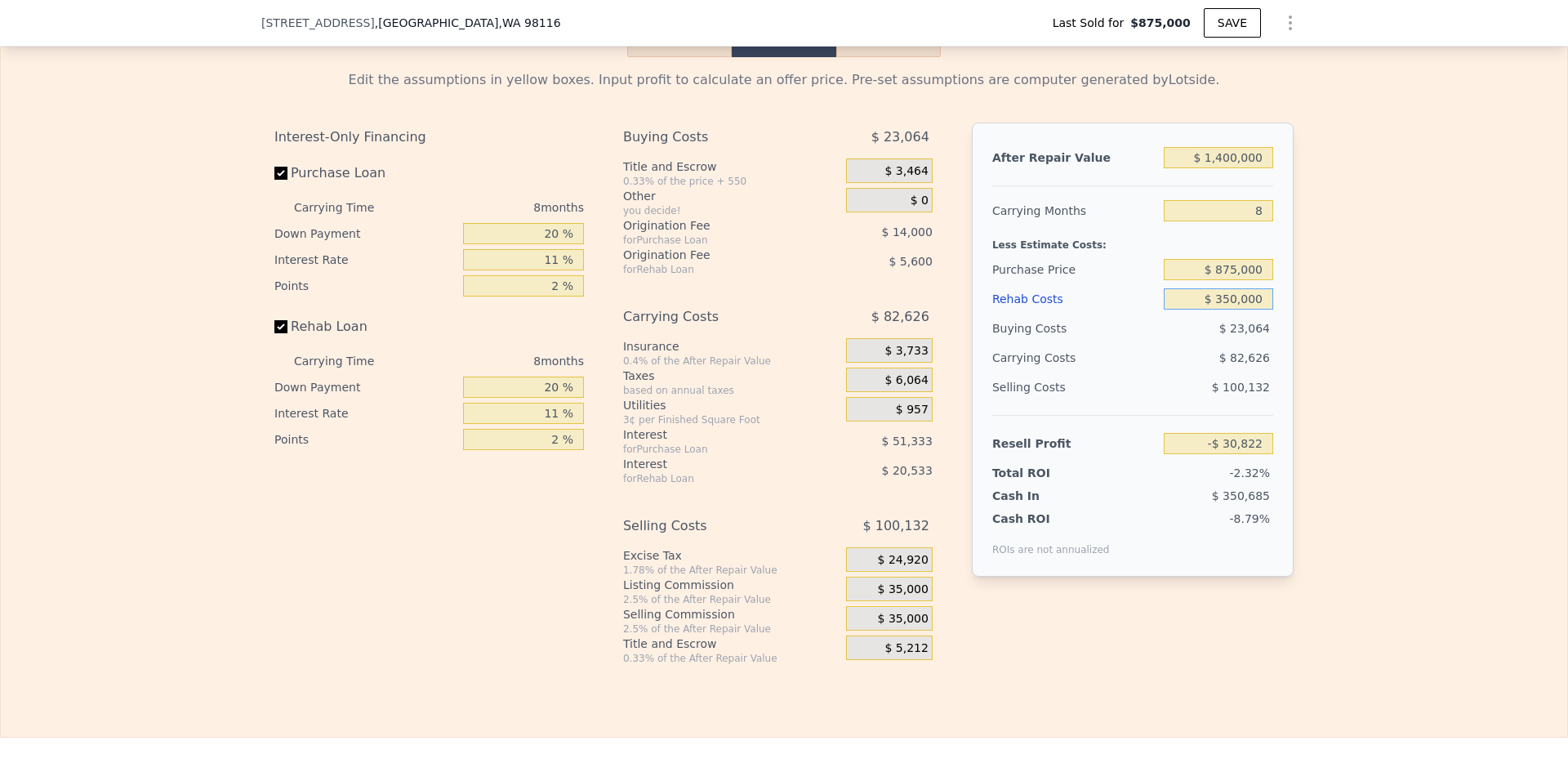
scroll to position [2693, 0]
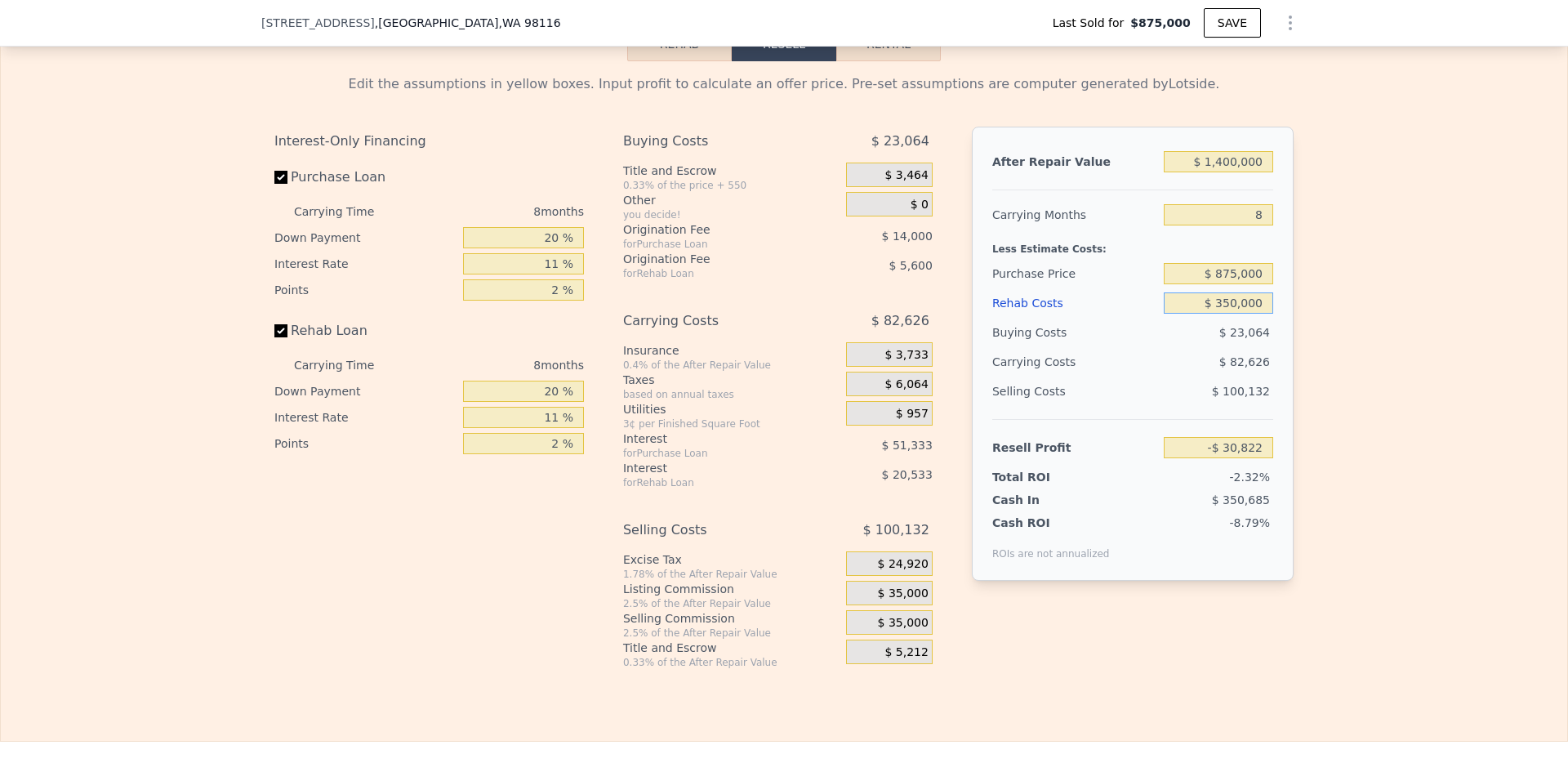
type input "$ 350,000"
click at [277, 329] on input "Rehab Loan" at bounding box center [280, 330] width 13 height 13
checkbox input "false"
type input "-$ 4,686"
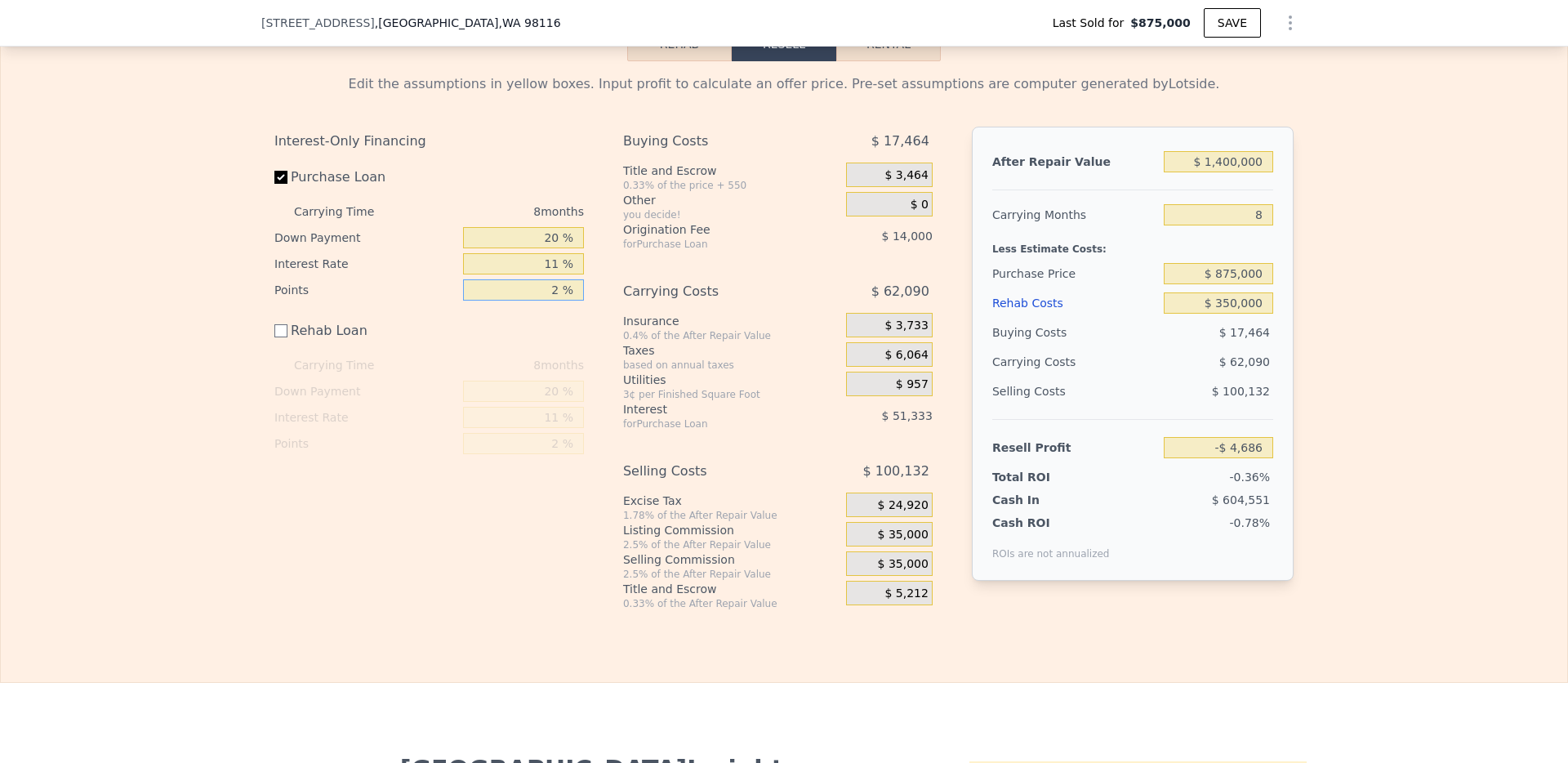
drag, startPoint x: 539, startPoint y: 294, endPoint x: 657, endPoint y: 288, distance: 118.2
click at [657, 288] on div "Interest-Only Financing Purchase Loan Carrying Time 8 months Down Payment 20 % …" at bounding box center [784, 368] width 1019 height 484
type input "0 %"
type input "$ 9,314"
type input "0 %"
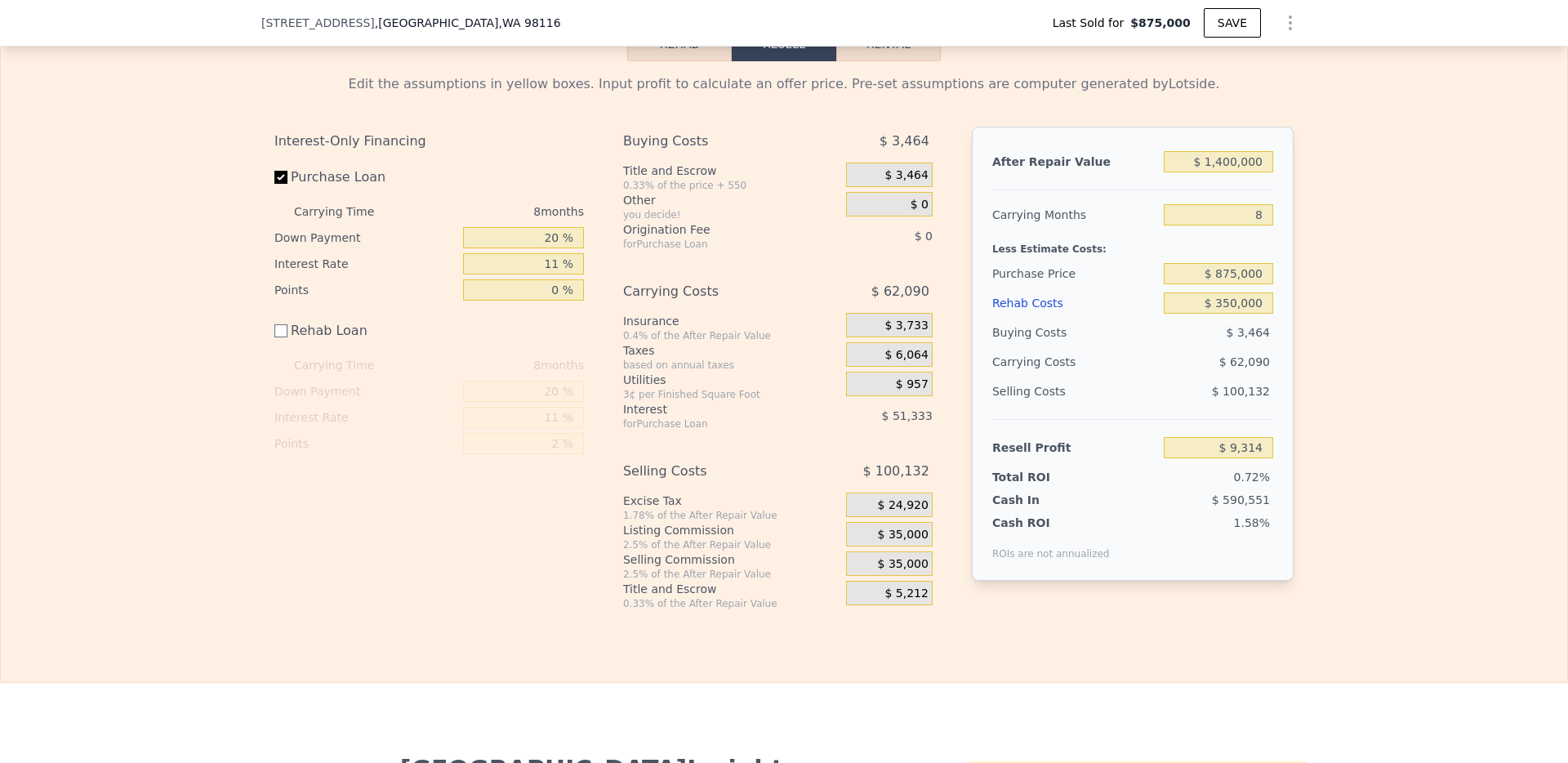
click at [390, 391] on div "Down Payment" at bounding box center [365, 391] width 182 height 26
click at [528, 261] on input "11 %" at bounding box center [523, 264] width 121 height 21
click at [540, 233] on input "20 %" at bounding box center [523, 237] width 121 height 21
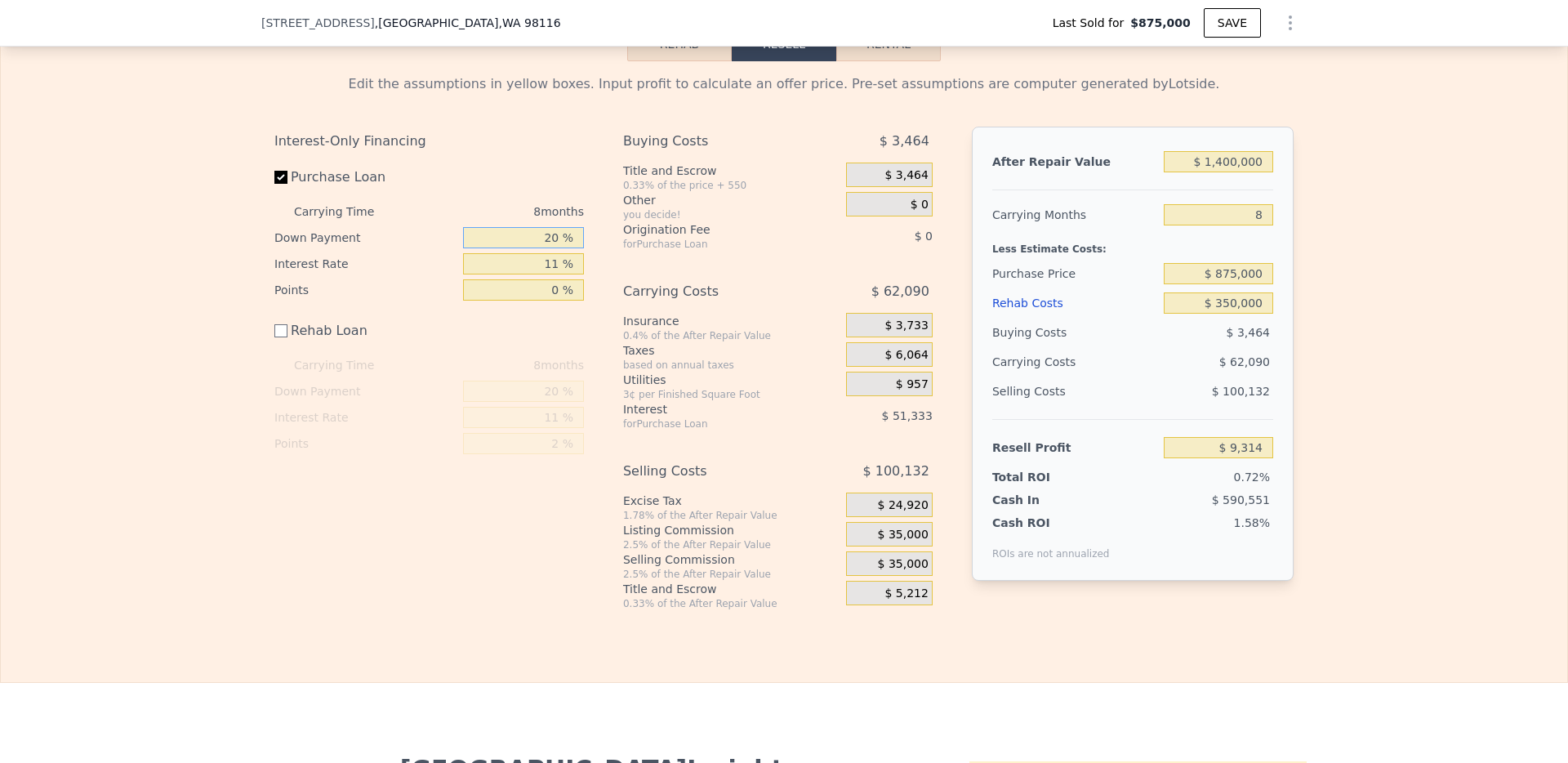
click at [540, 233] on input "20 %" at bounding box center [523, 237] width 121 height 21
type input "11 %"
type input "$ 3,538"
type input "11 %"
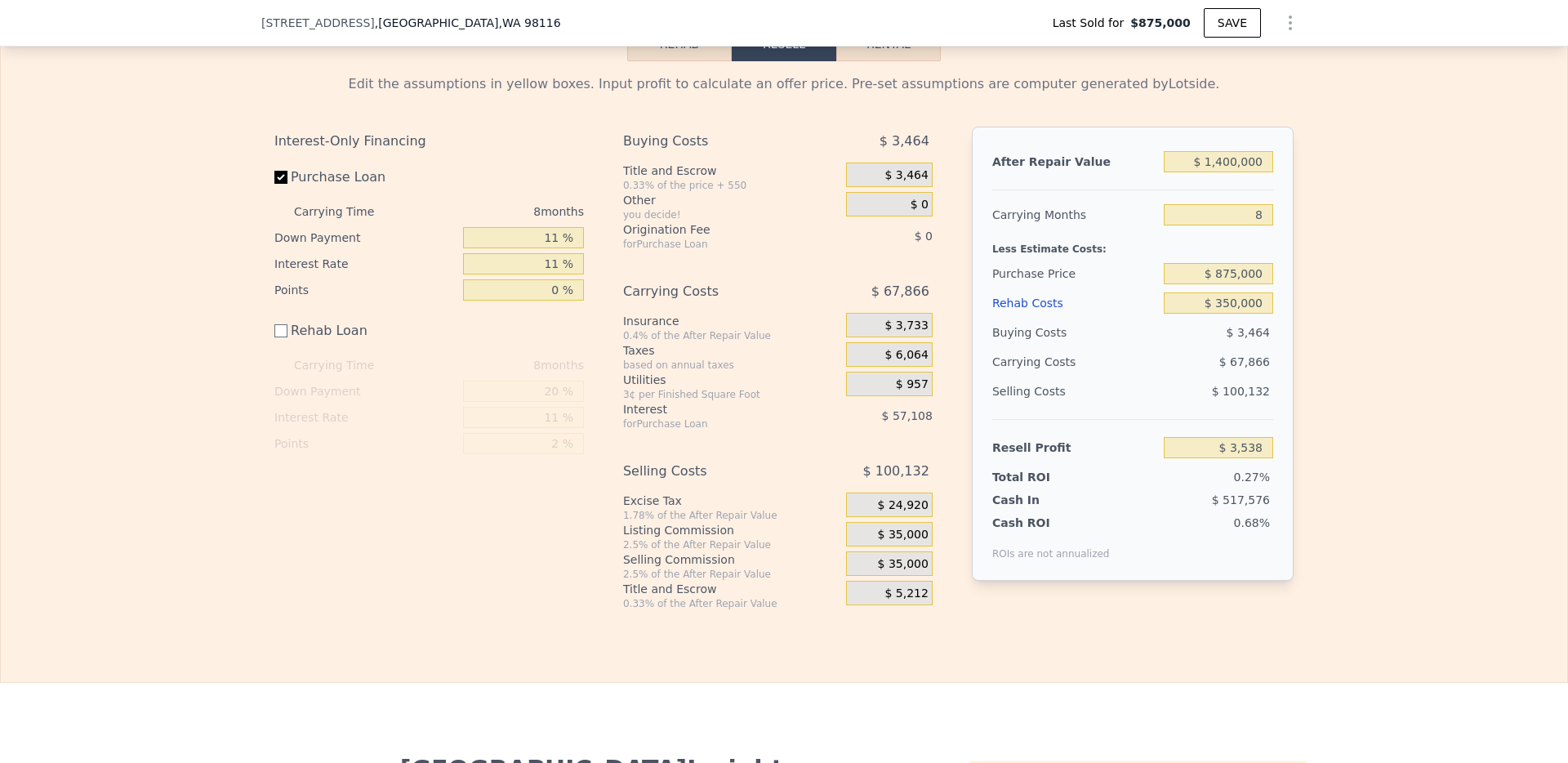
click at [607, 223] on div "Interest-Only Financing Purchase Loan Carrying Time 8 months Down Payment 11 % …" at bounding box center [784, 368] width 1019 height 484
click at [545, 269] on input "11 %" at bounding box center [523, 264] width 121 height 21
type input "6 %"
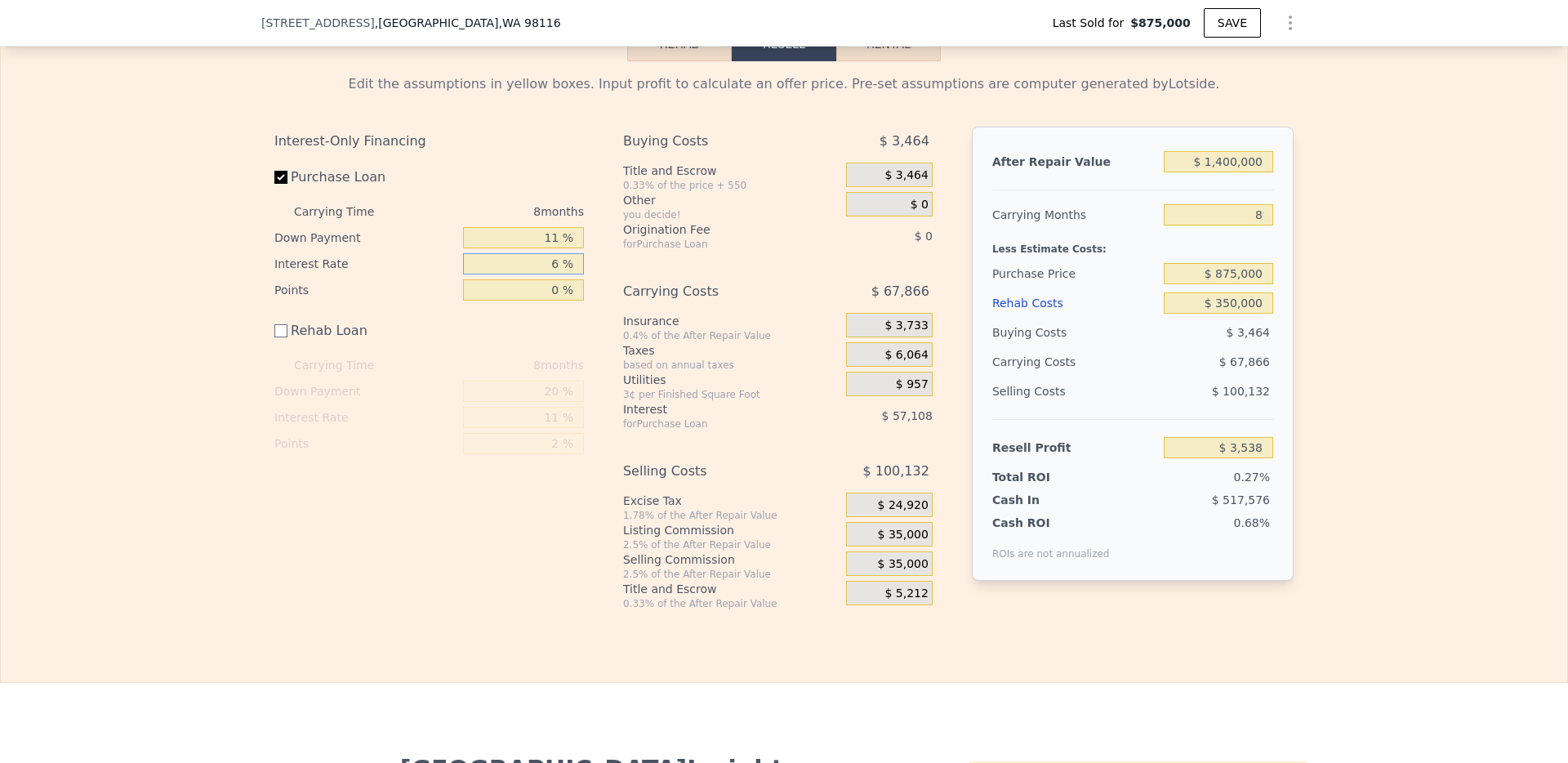
type input "$ 29,498"
type input "6.5 %"
type input "$ 26,906"
type input "6.5 %"
click at [177, 276] on div "Edit the assumptions in yellow boxes. Input profit to calculate an offer price.…" at bounding box center [784, 335] width 1566 height 549
